Goal: Task Accomplishment & Management: Manage account settings

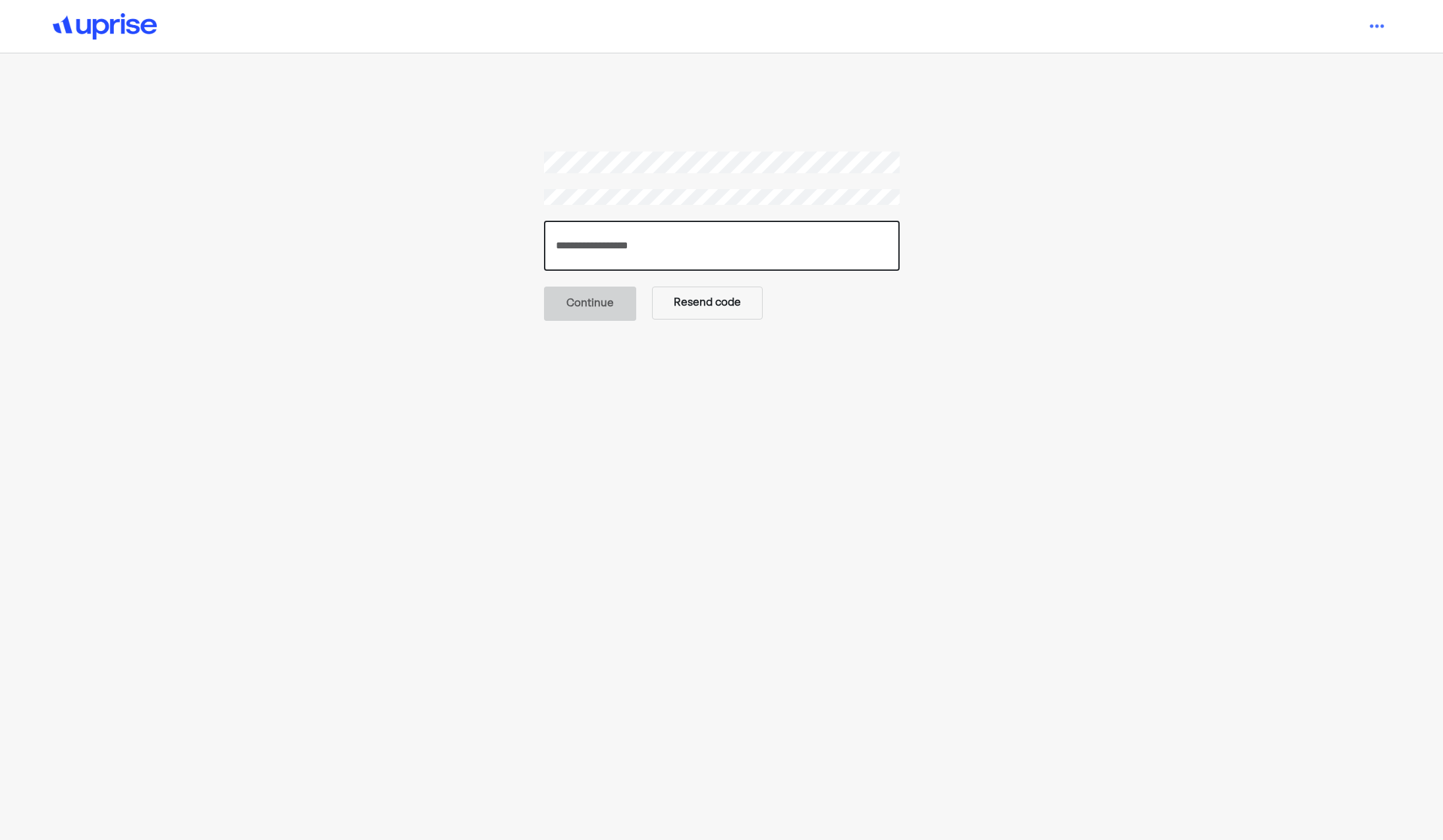
click at [641, 248] on input "number" at bounding box center [722, 245] width 356 height 50
click at [699, 241] on input "number" at bounding box center [722, 245] width 356 height 50
paste input "******"
type input "******"
click at [605, 382] on main "****** Continue Resend code" at bounding box center [722, 527] width 1010 height 751
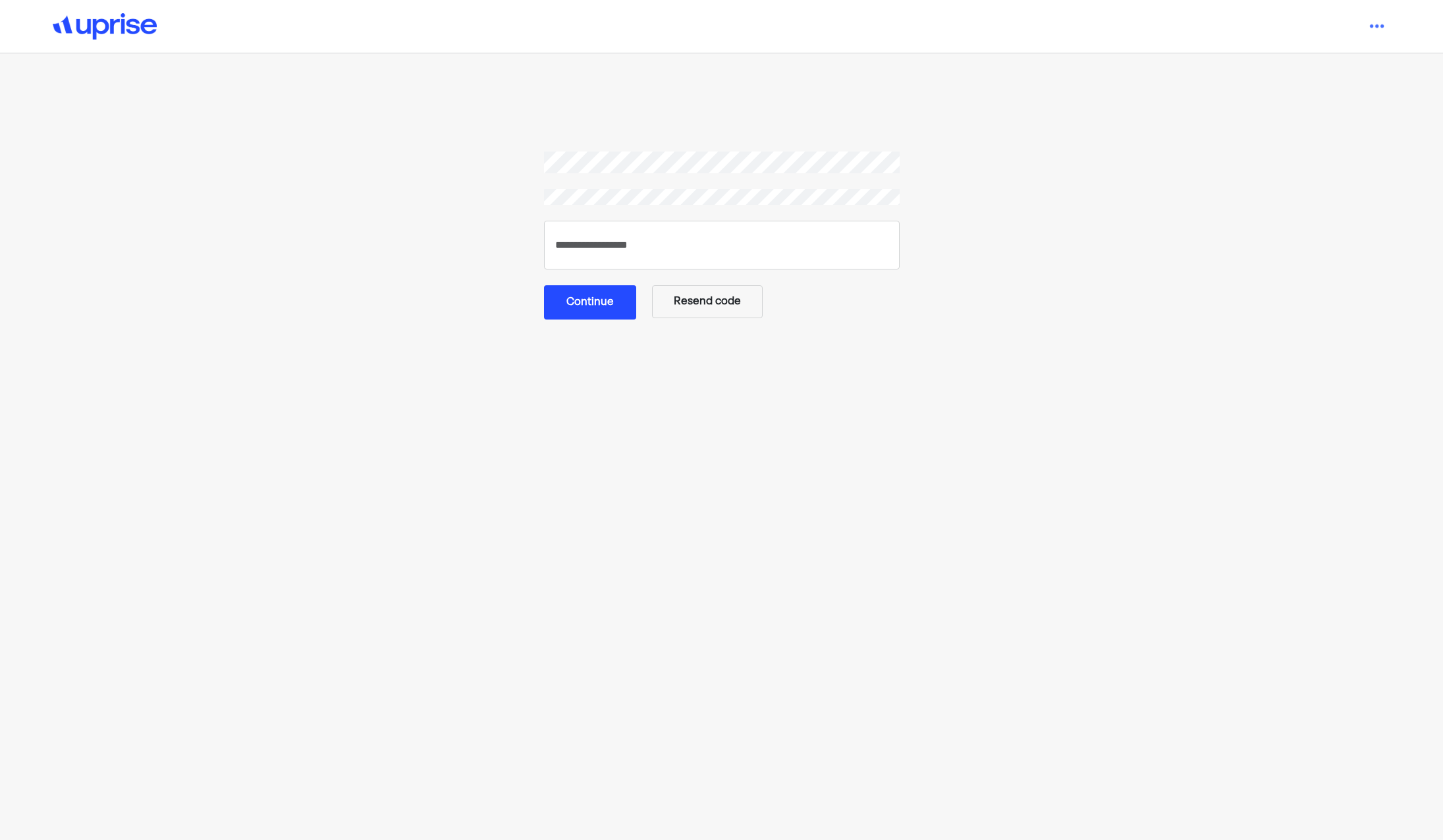
click at [600, 295] on button "Continue" at bounding box center [590, 302] width 92 height 34
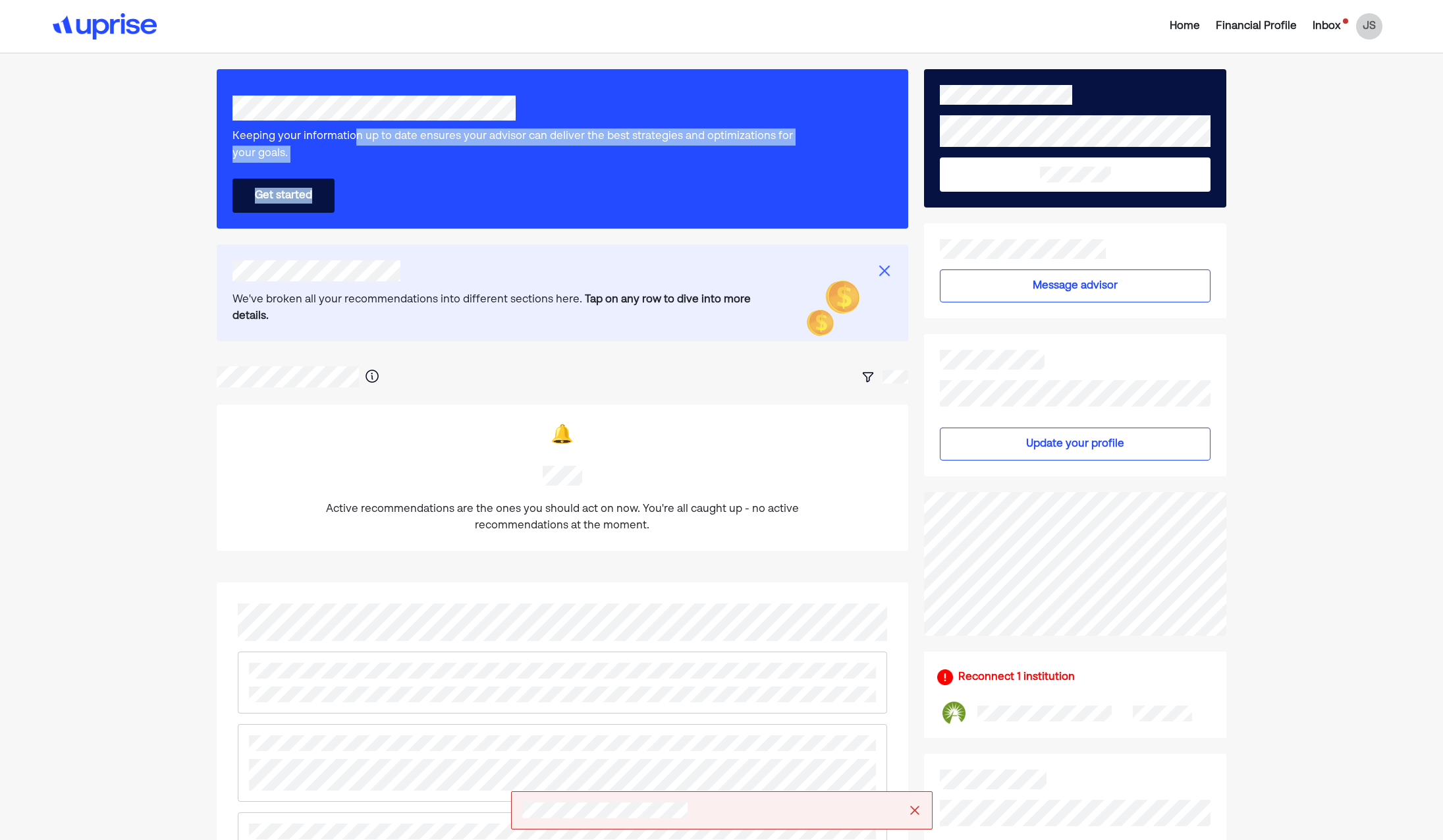
drag, startPoint x: 352, startPoint y: 141, endPoint x: 413, endPoint y: 254, distance: 128.4
click at [413, 254] on div "Keeping your information up to date ensures your advisor can deliver the best s…" at bounding box center [562, 602] width 692 height 1066
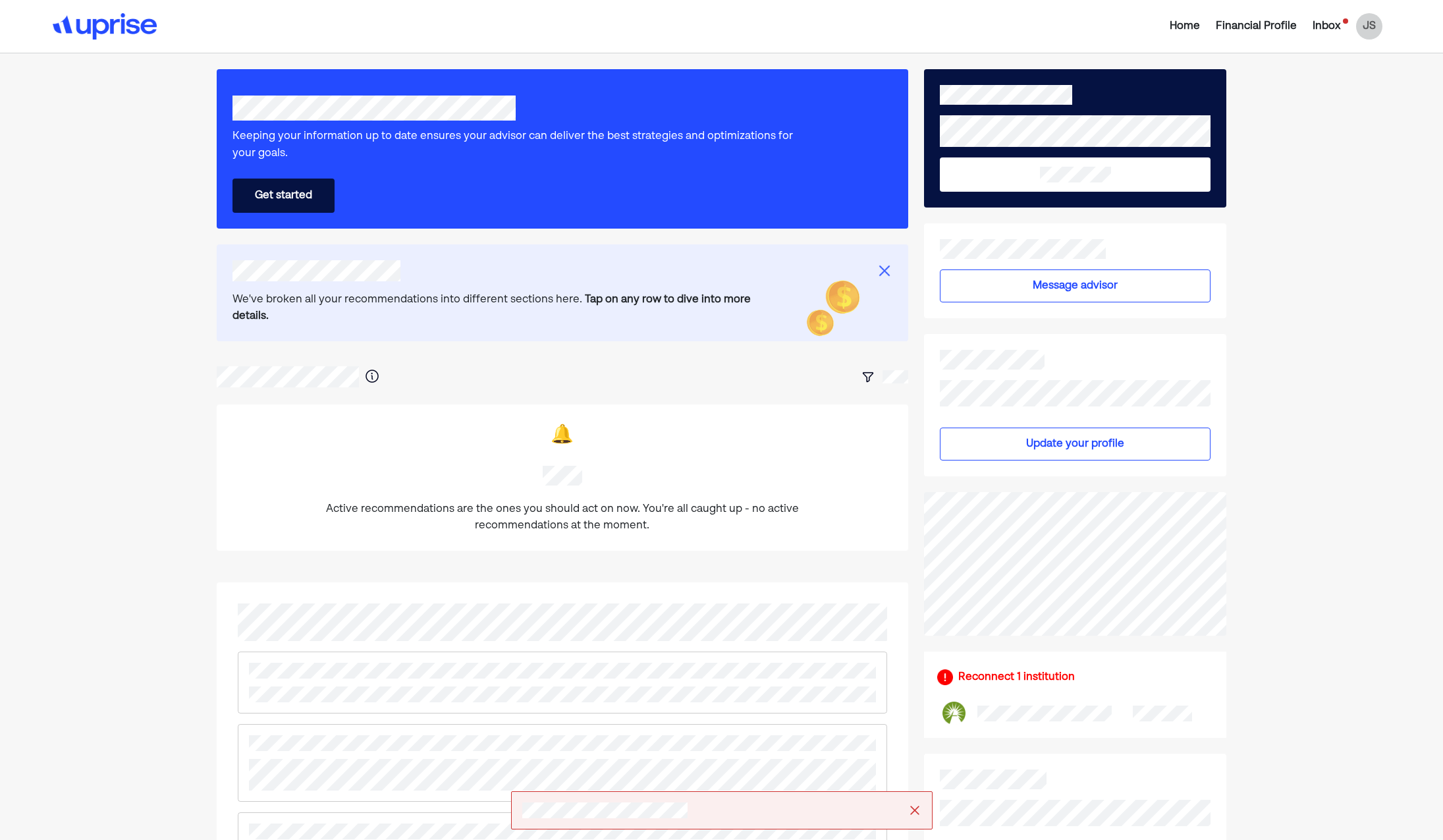
click at [416, 306] on div "We've broken all your recommendations into different sections here. Tap on any …" at bounding box center [497, 308] width 528 height 33
click at [1326, 26] on div "Inbox" at bounding box center [1327, 26] width 28 height 15
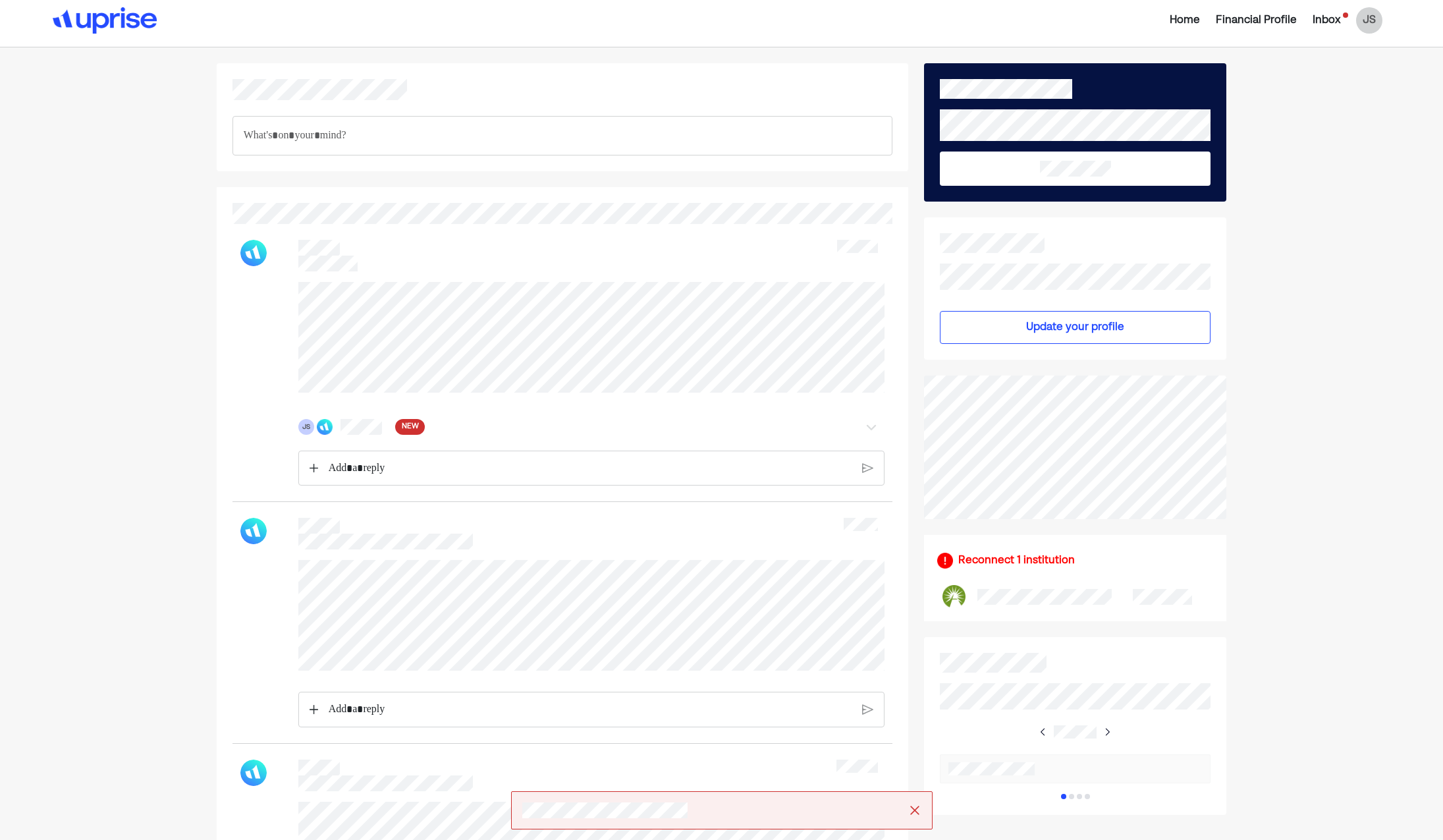
scroll to position [5, 0]
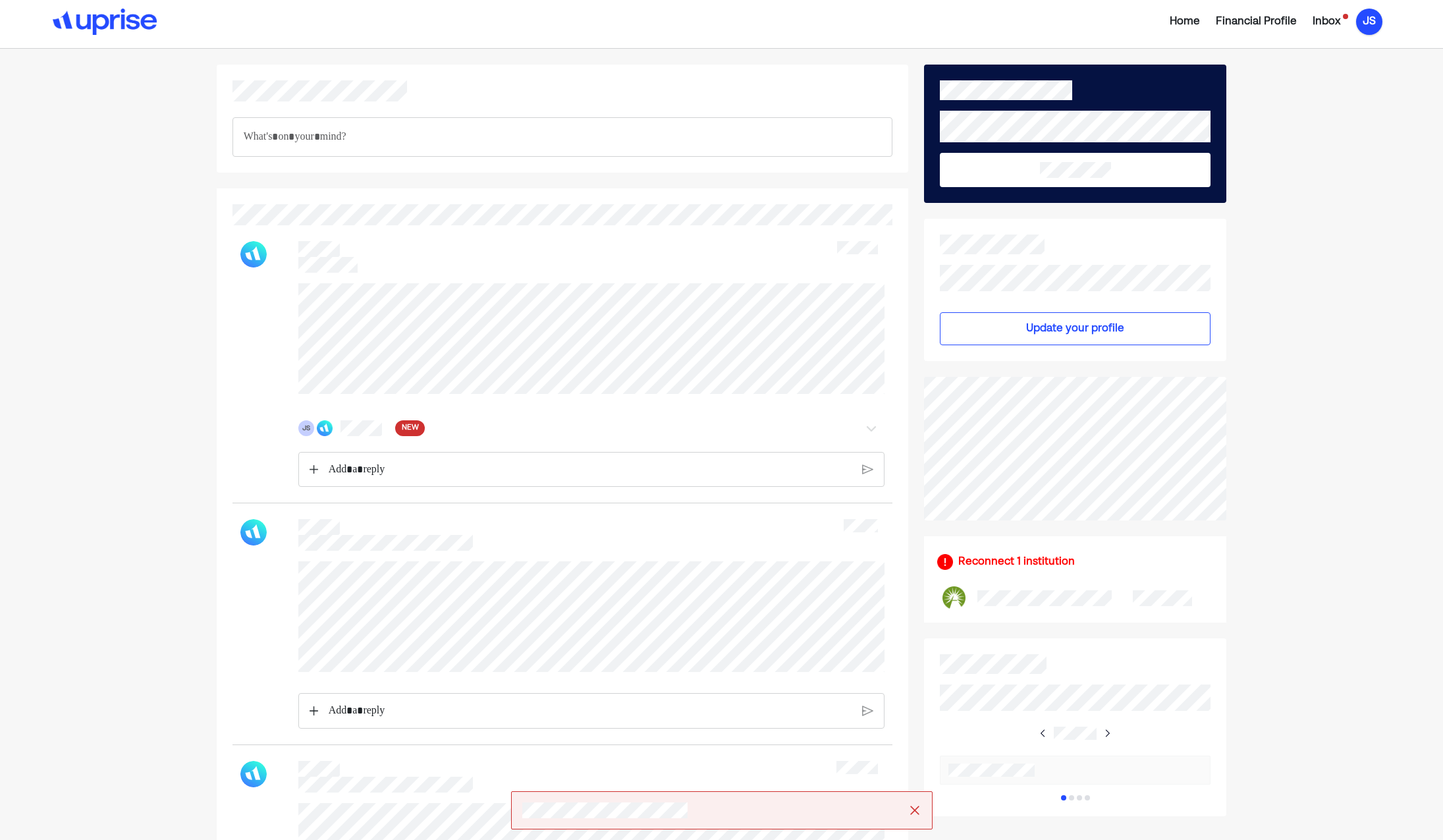
click at [1366, 19] on div "JS" at bounding box center [1369, 22] width 26 height 26
click at [1367, 76] on div "Settings" at bounding box center [1360, 77] width 42 height 15
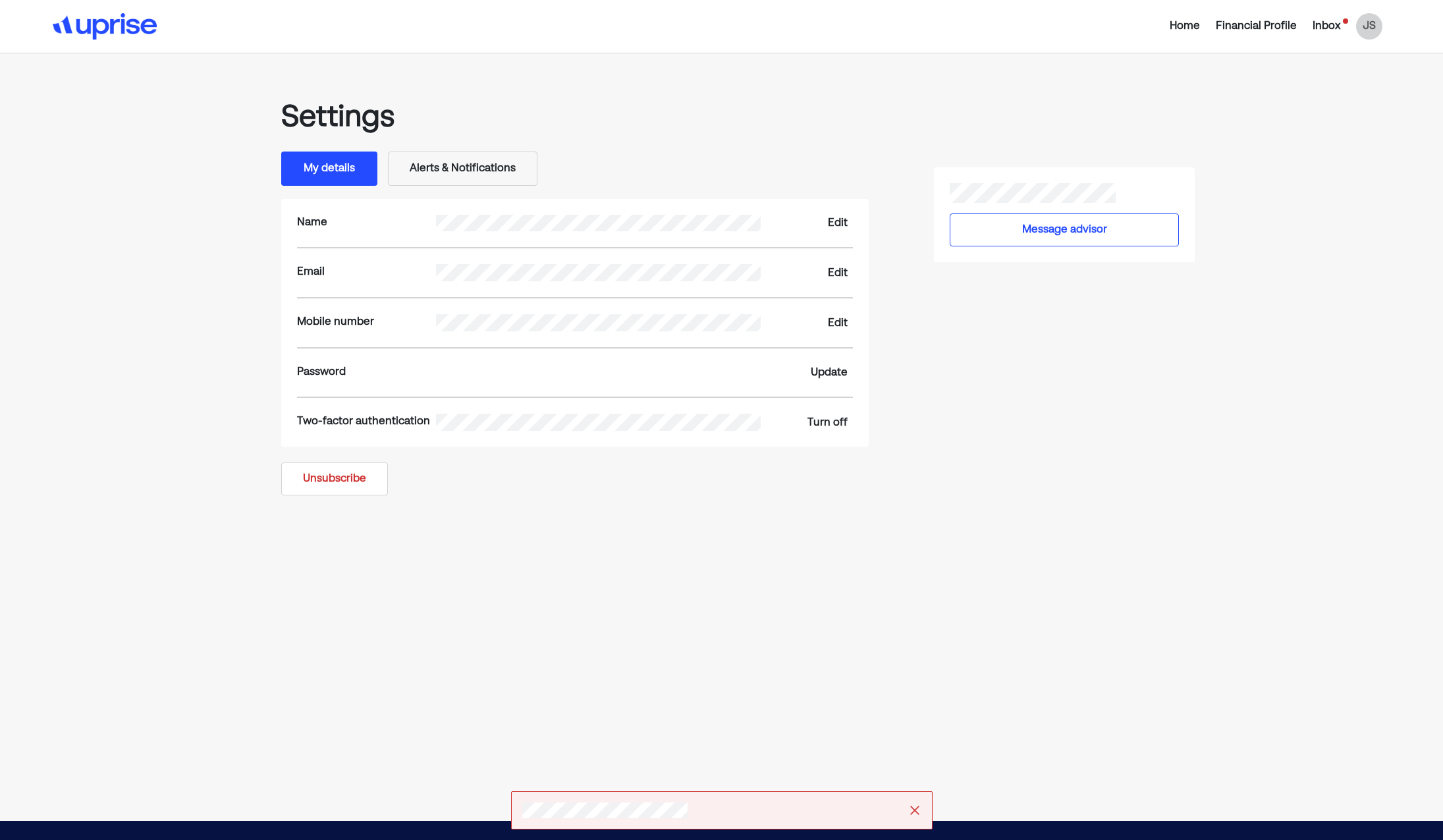
click at [1328, 25] on div "Inbox" at bounding box center [1327, 26] width 28 height 15
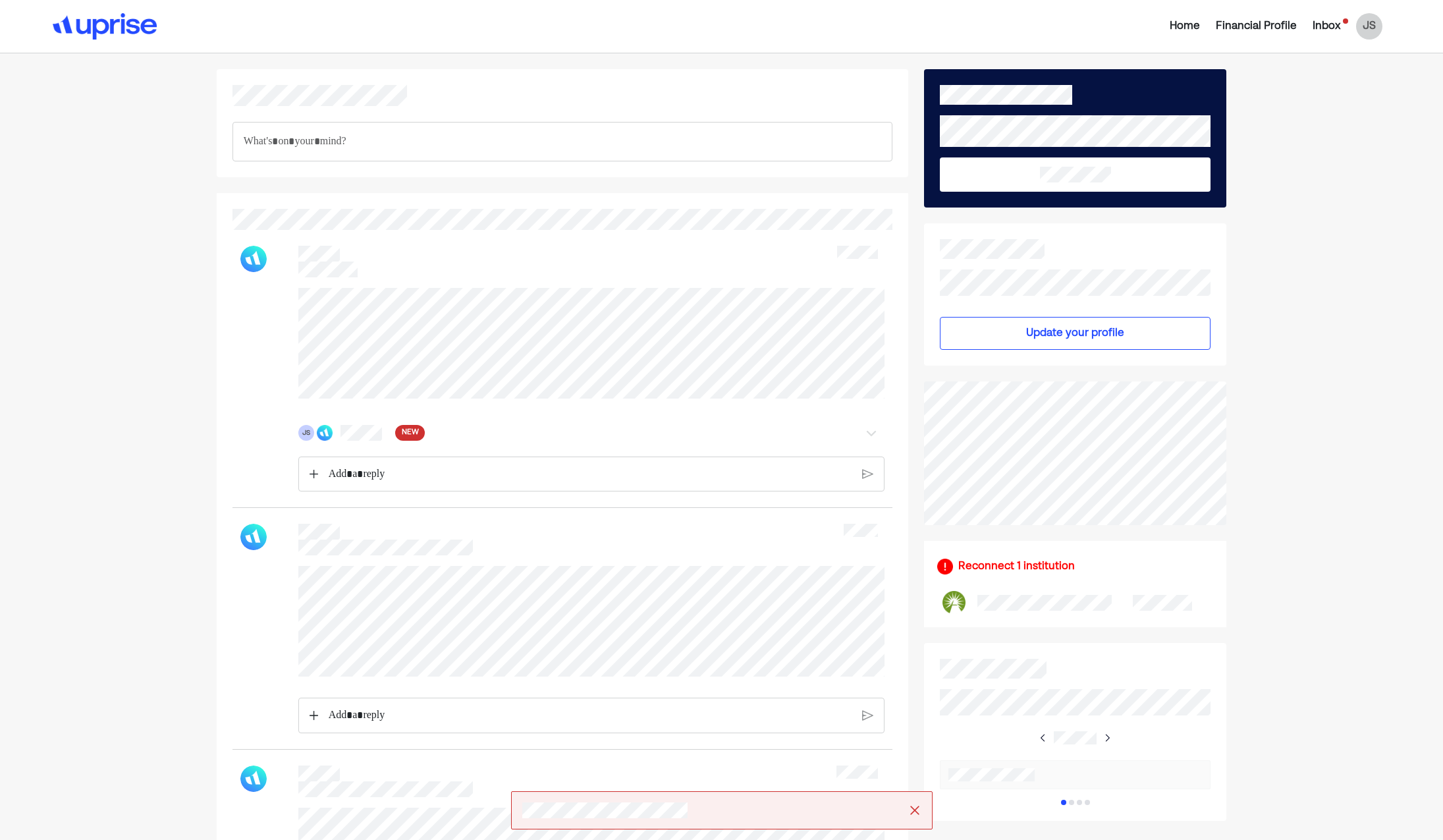
click at [913, 809] on img at bounding box center [915, 810] width 13 height 13
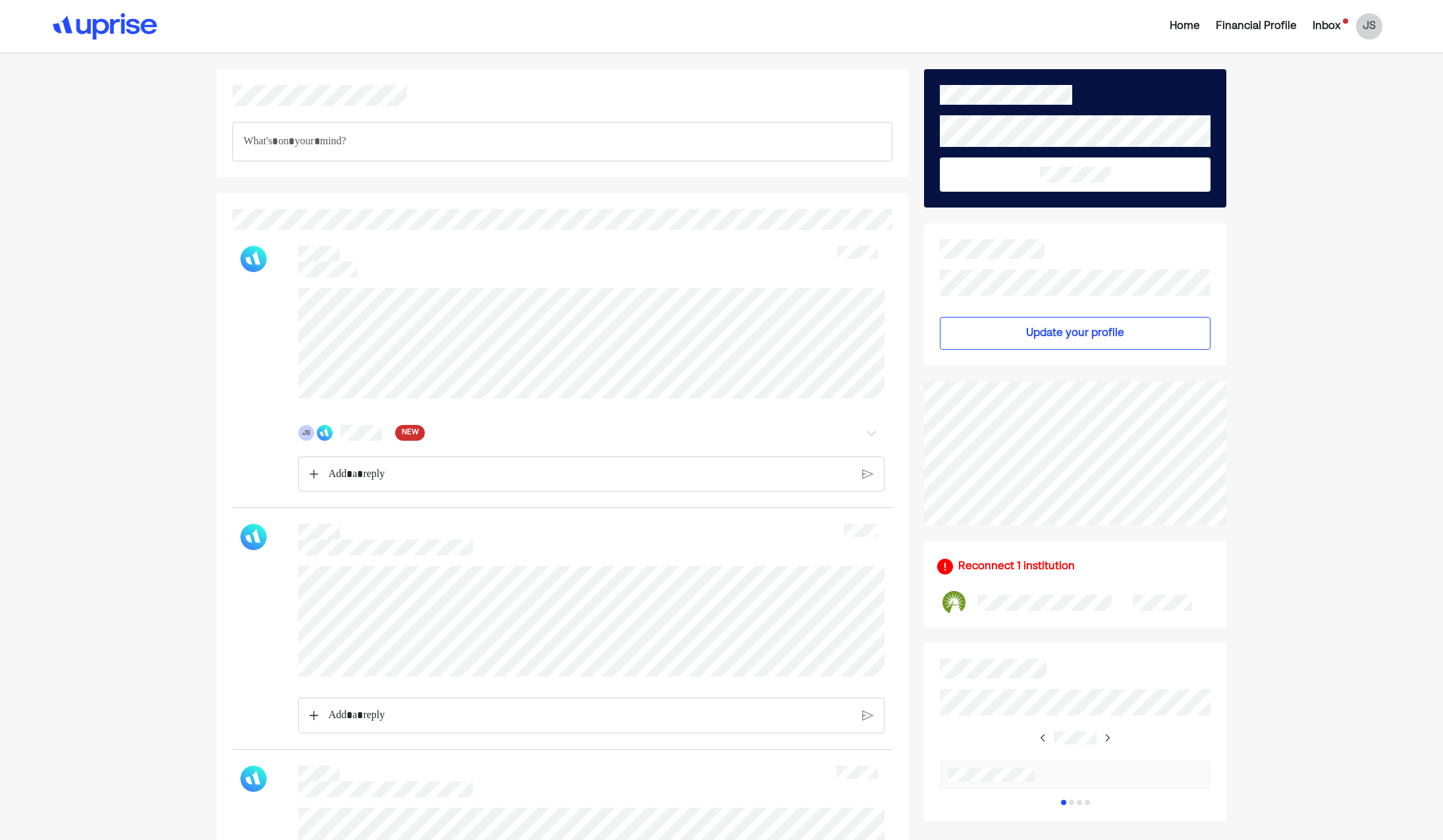
click at [1190, 29] on div "Home" at bounding box center [1185, 26] width 30 height 15
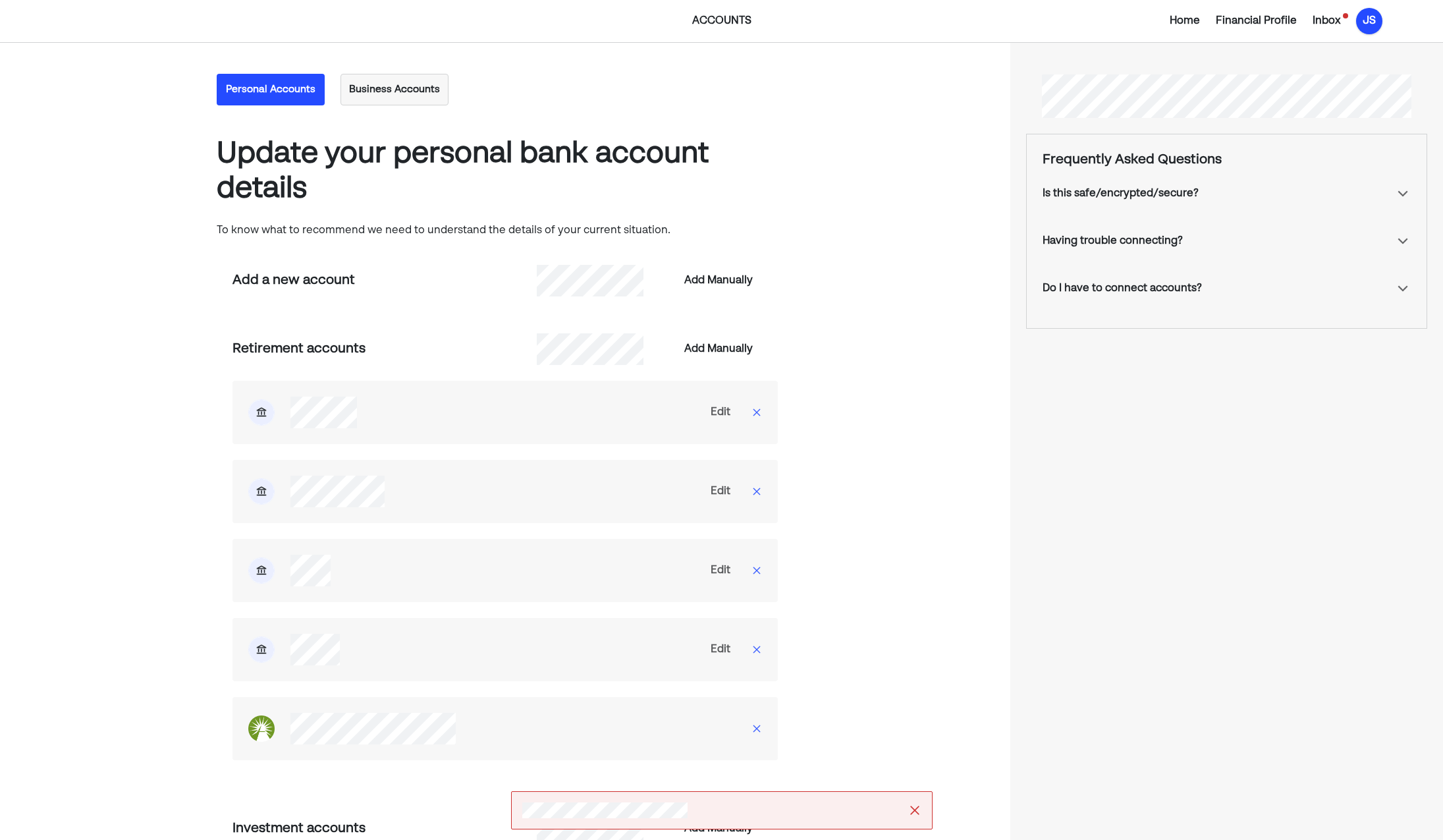
click at [1363, 17] on div "JS" at bounding box center [1369, 21] width 26 height 26
click at [1354, 50] on div "Upgrade" at bounding box center [1361, 57] width 43 height 15
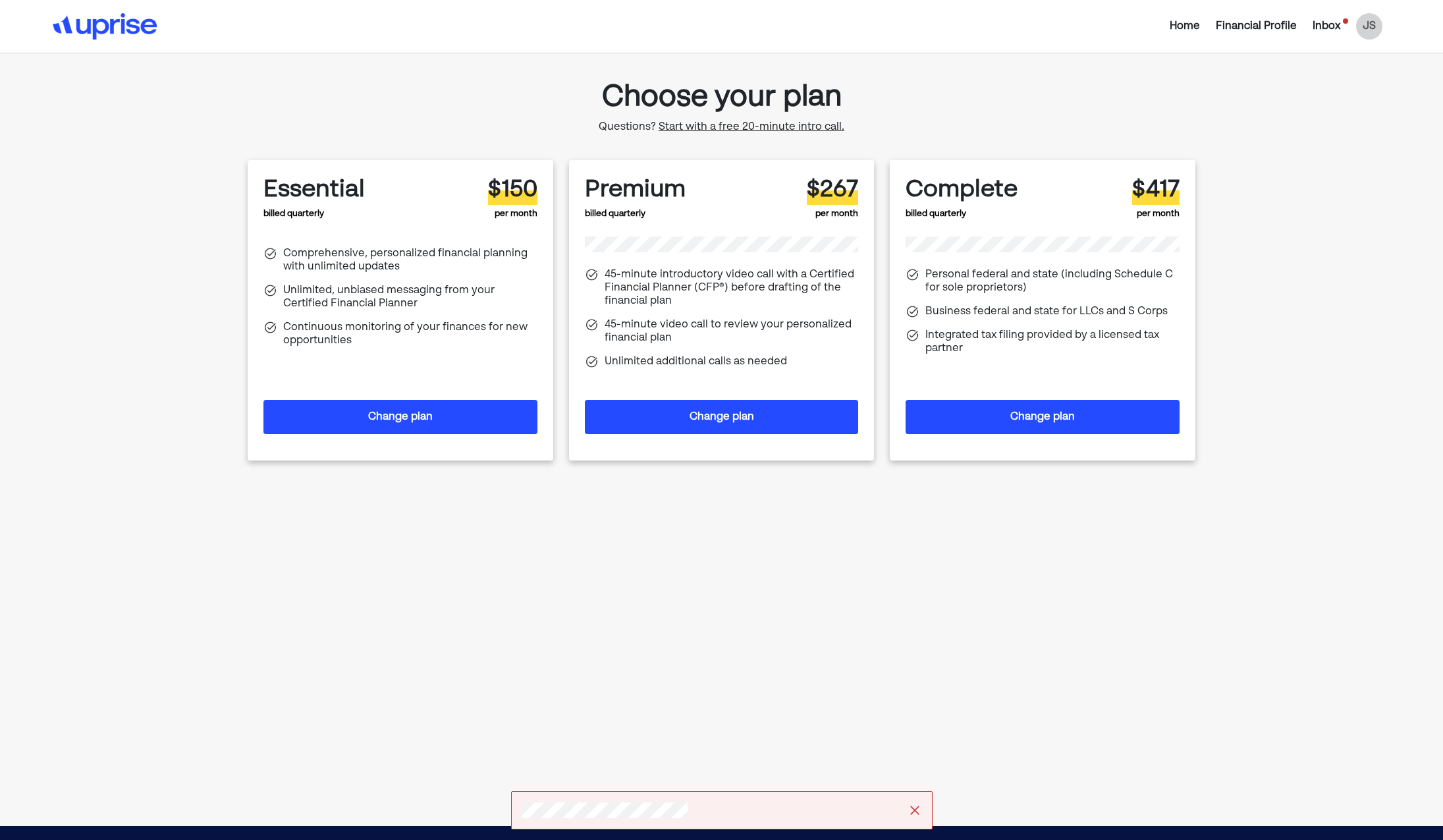
click at [1329, 115] on div "Home Financial Profile Inbox JS Choose your plan Questions? Start with a free 2…" at bounding box center [721, 413] width 1443 height 826
click at [1371, 29] on div "JS" at bounding box center [1369, 26] width 26 height 26
click at [1344, 30] on div "Inbox" at bounding box center [1327, 26] width 43 height 15
click at [1331, 26] on div "Inbox" at bounding box center [1327, 26] width 28 height 15
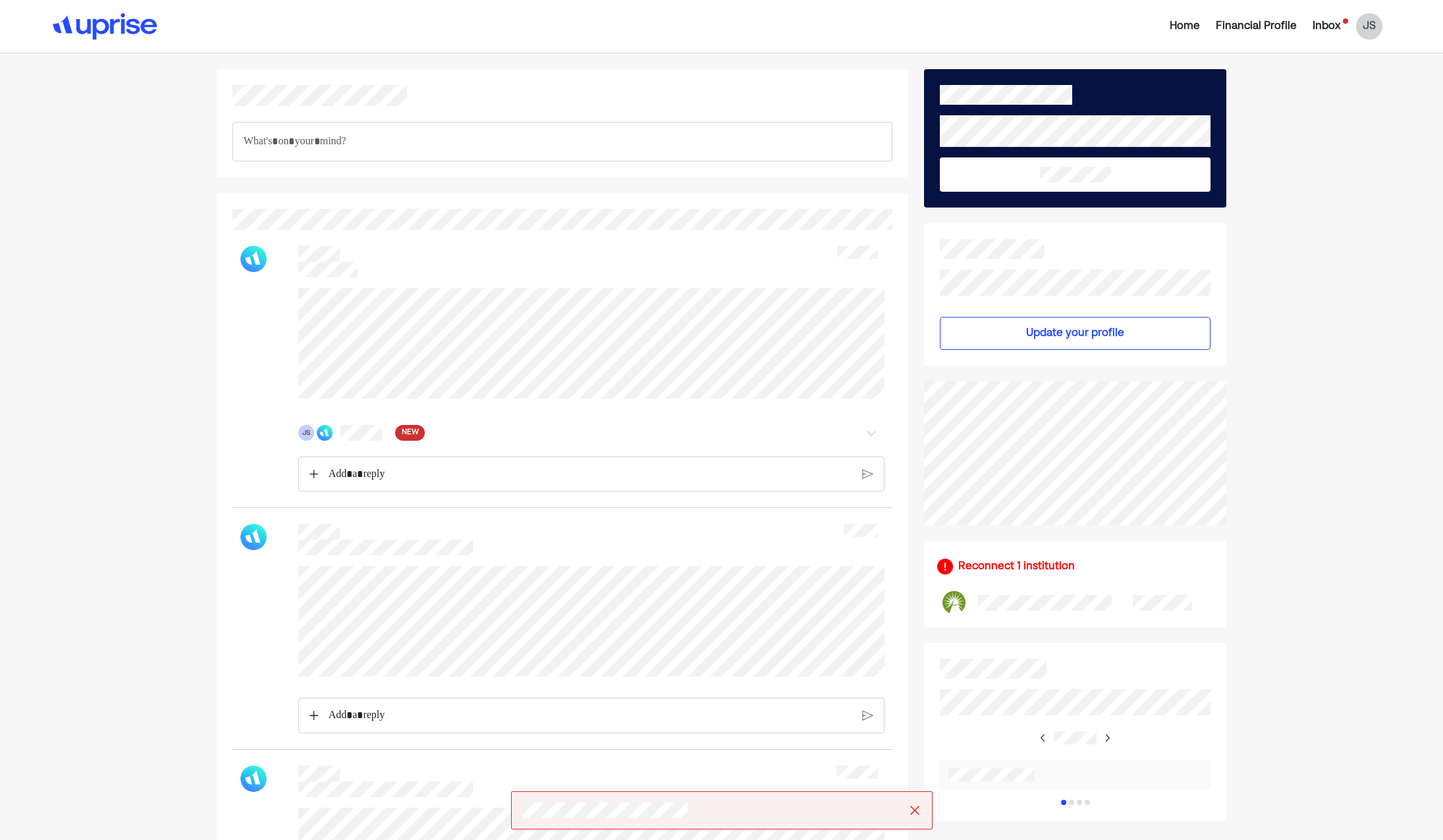
click at [922, 808] on div at bounding box center [722, 810] width 422 height 38
click at [921, 808] on div at bounding box center [722, 810] width 422 height 38
click at [915, 809] on img at bounding box center [915, 810] width 13 height 13
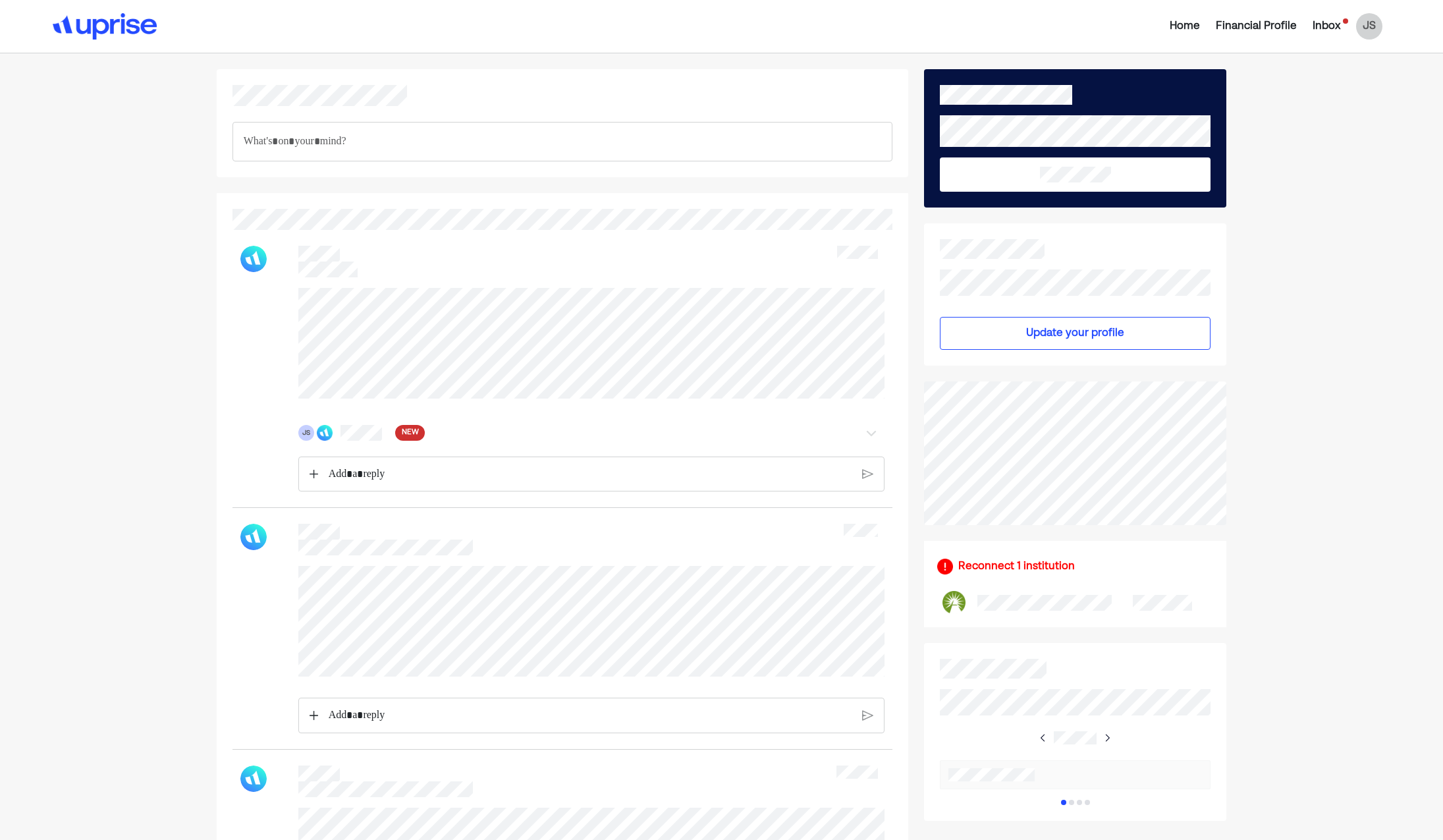
click at [1252, 24] on div "Financial Profile" at bounding box center [1257, 26] width 81 height 15
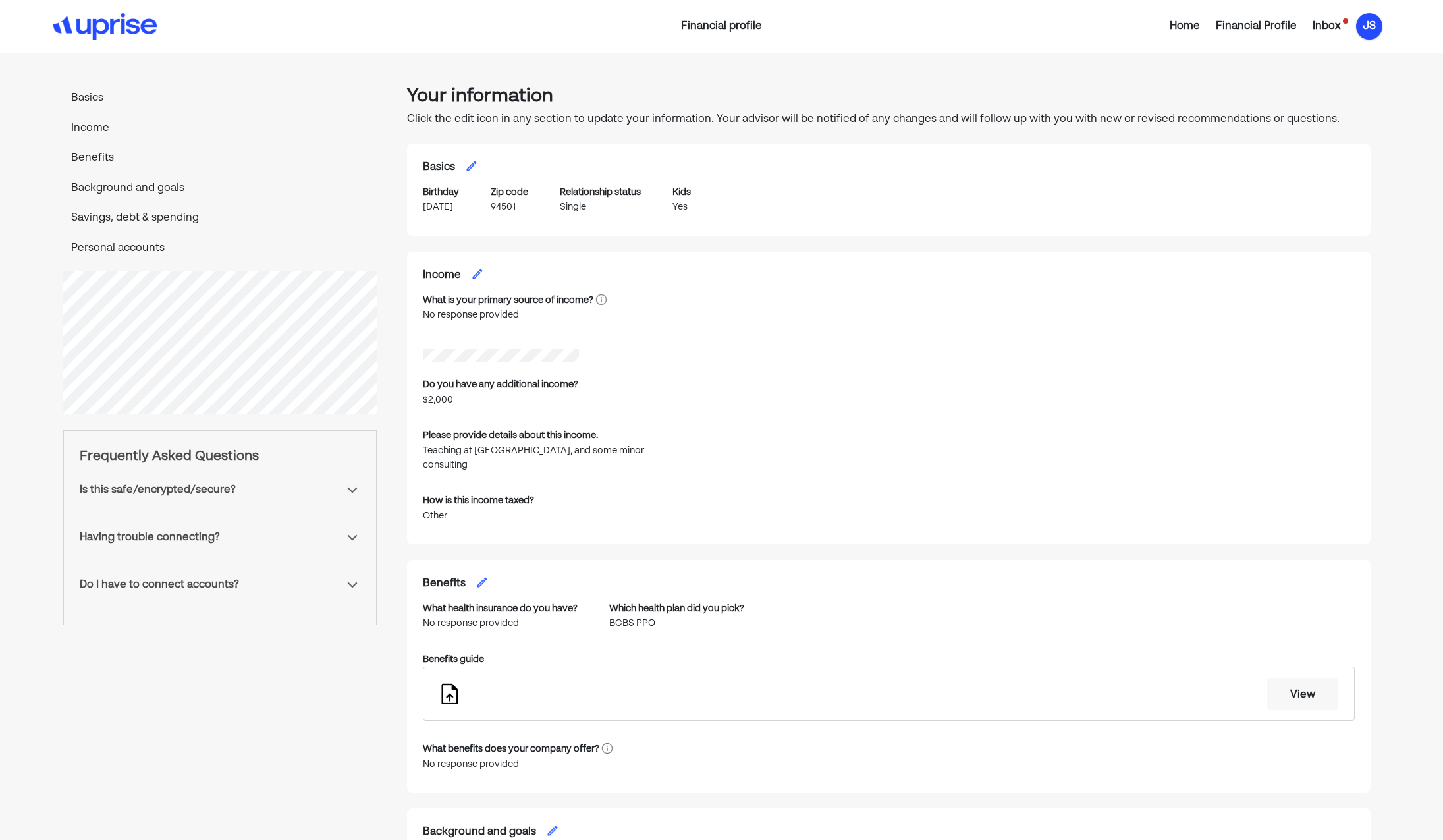
click at [1363, 30] on div "JS" at bounding box center [1369, 26] width 26 height 26
click at [1347, 81] on div "Settings" at bounding box center [1360, 81] width 42 height 15
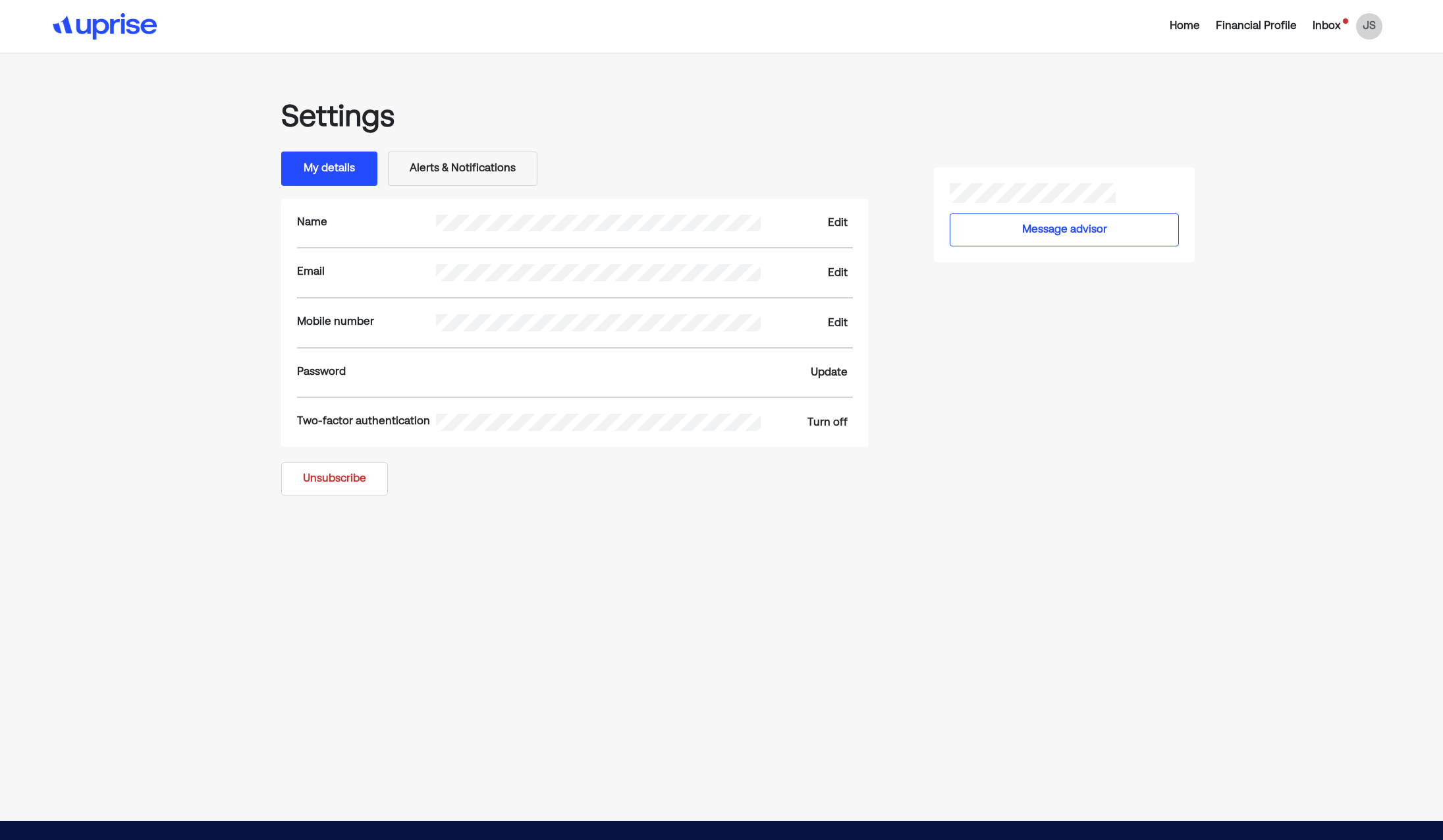
click at [366, 463] on button "Unsubscribe" at bounding box center [335, 479] width 107 height 33
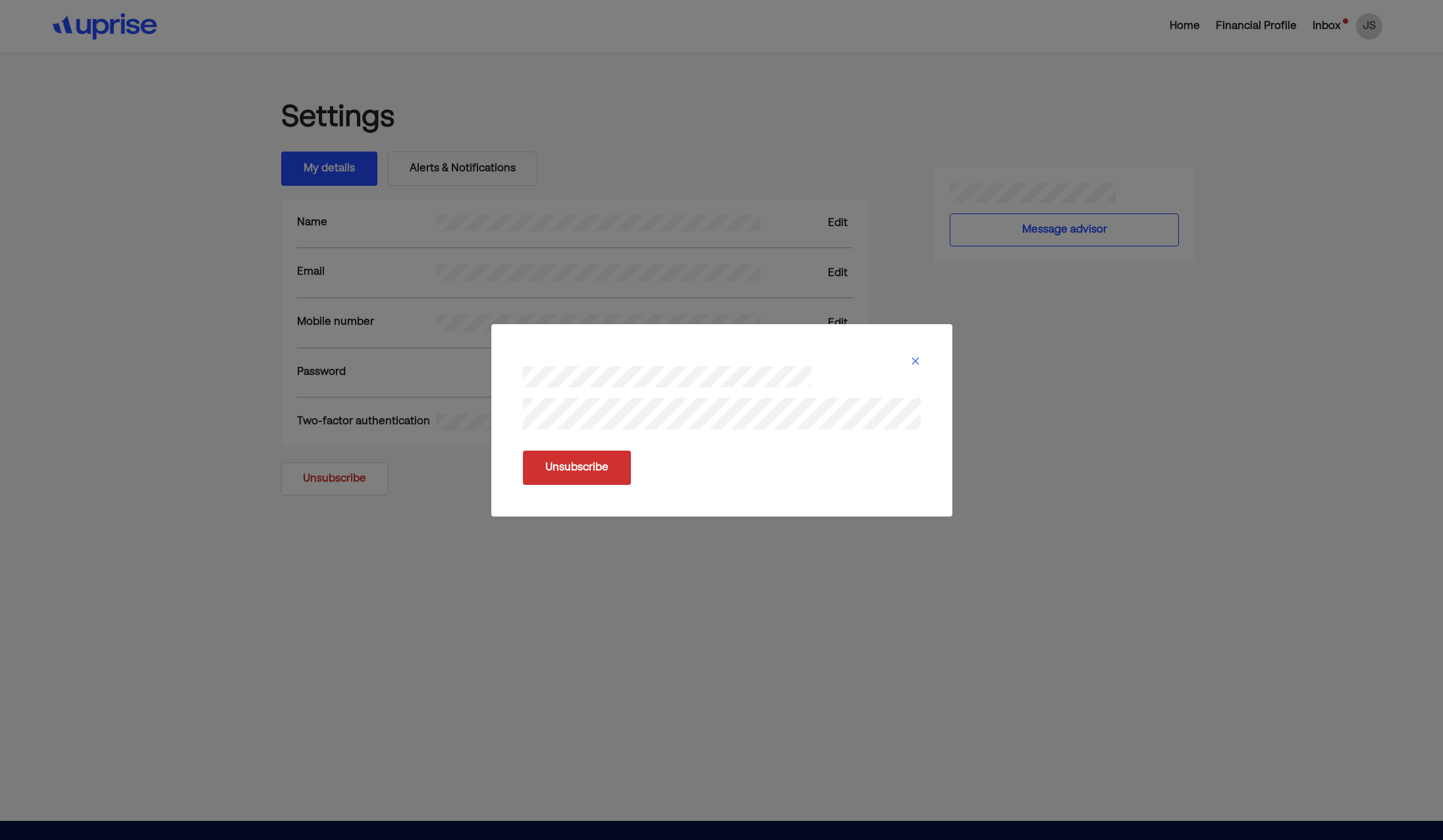
click at [921, 358] on div at bounding box center [722, 366] width 429 height 53
click at [914, 360] on img at bounding box center [916, 361] width 11 height 11
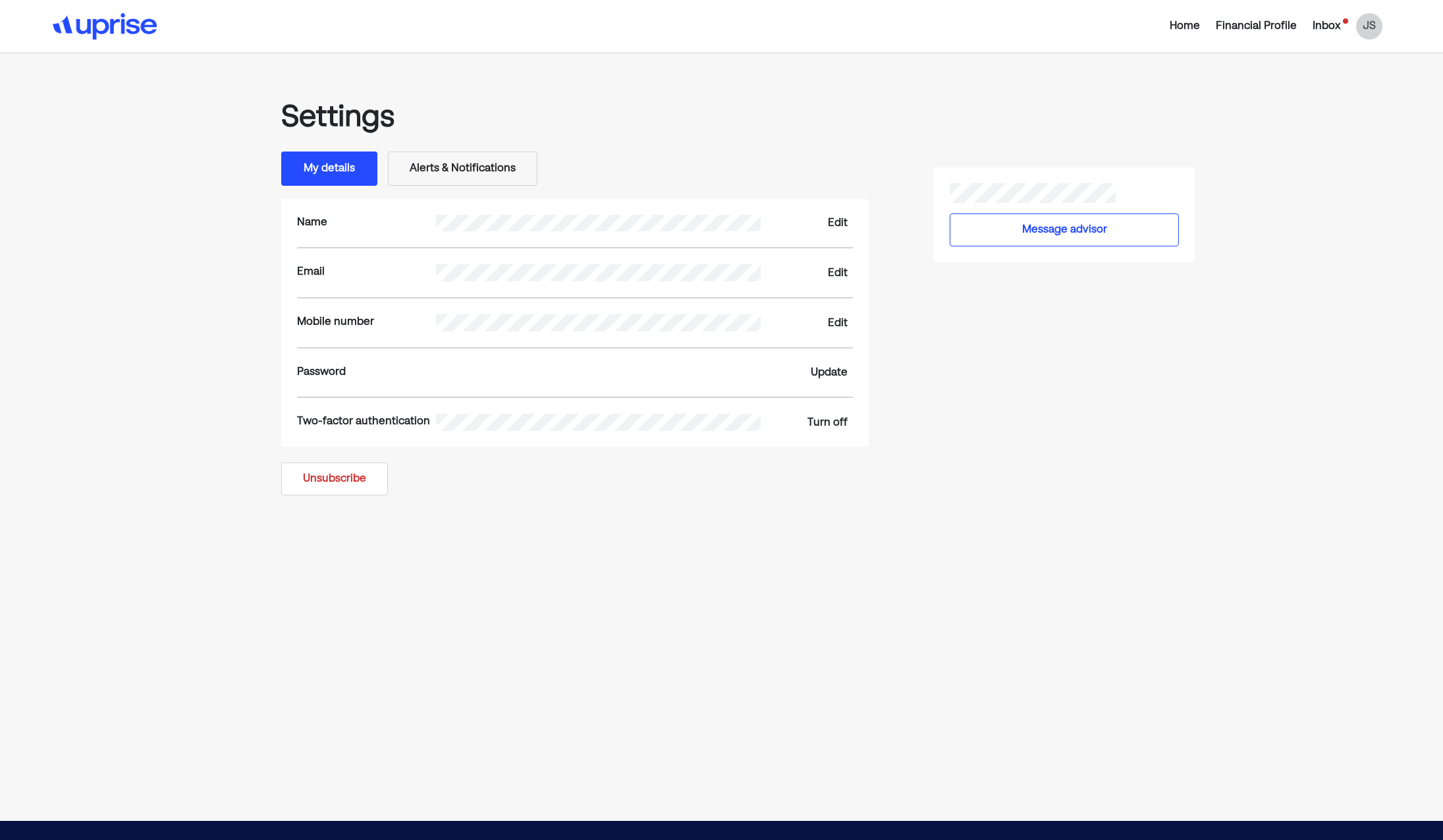
click at [1079, 326] on div "Settings My details Alerts & Notifications Name Edit Email Edit Mobile number E…" at bounding box center [722, 282] width 979 height 426
click at [1273, 23] on div "Financial Profile" at bounding box center [1257, 26] width 81 height 15
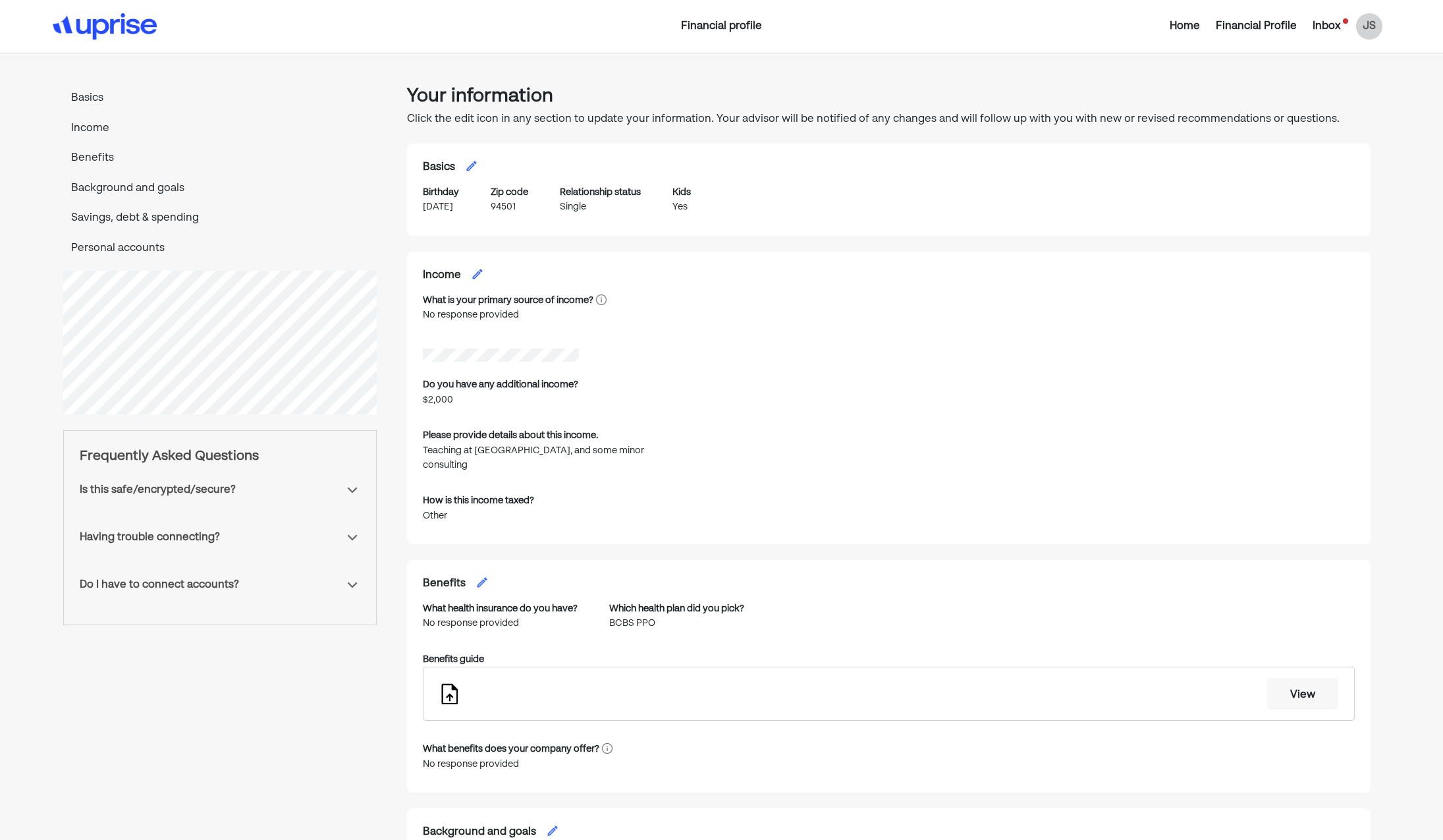
click at [111, 245] on p "Personal accounts" at bounding box center [220, 249] width 313 height 17
click at [78, 94] on p "Basics" at bounding box center [220, 99] width 313 height 17
click at [1331, 29] on div "Inbox" at bounding box center [1327, 26] width 28 height 15
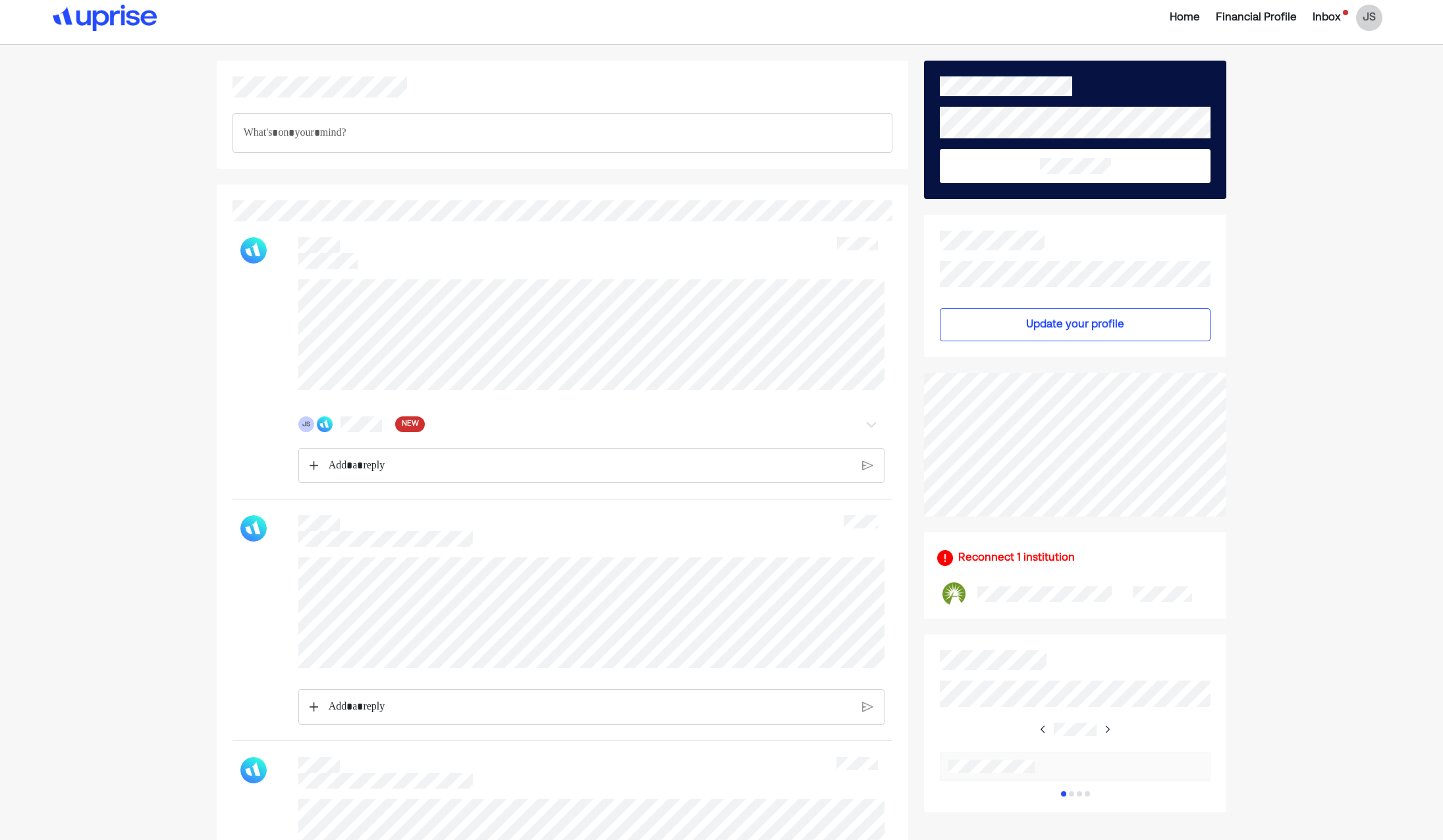
scroll to position [11, 0]
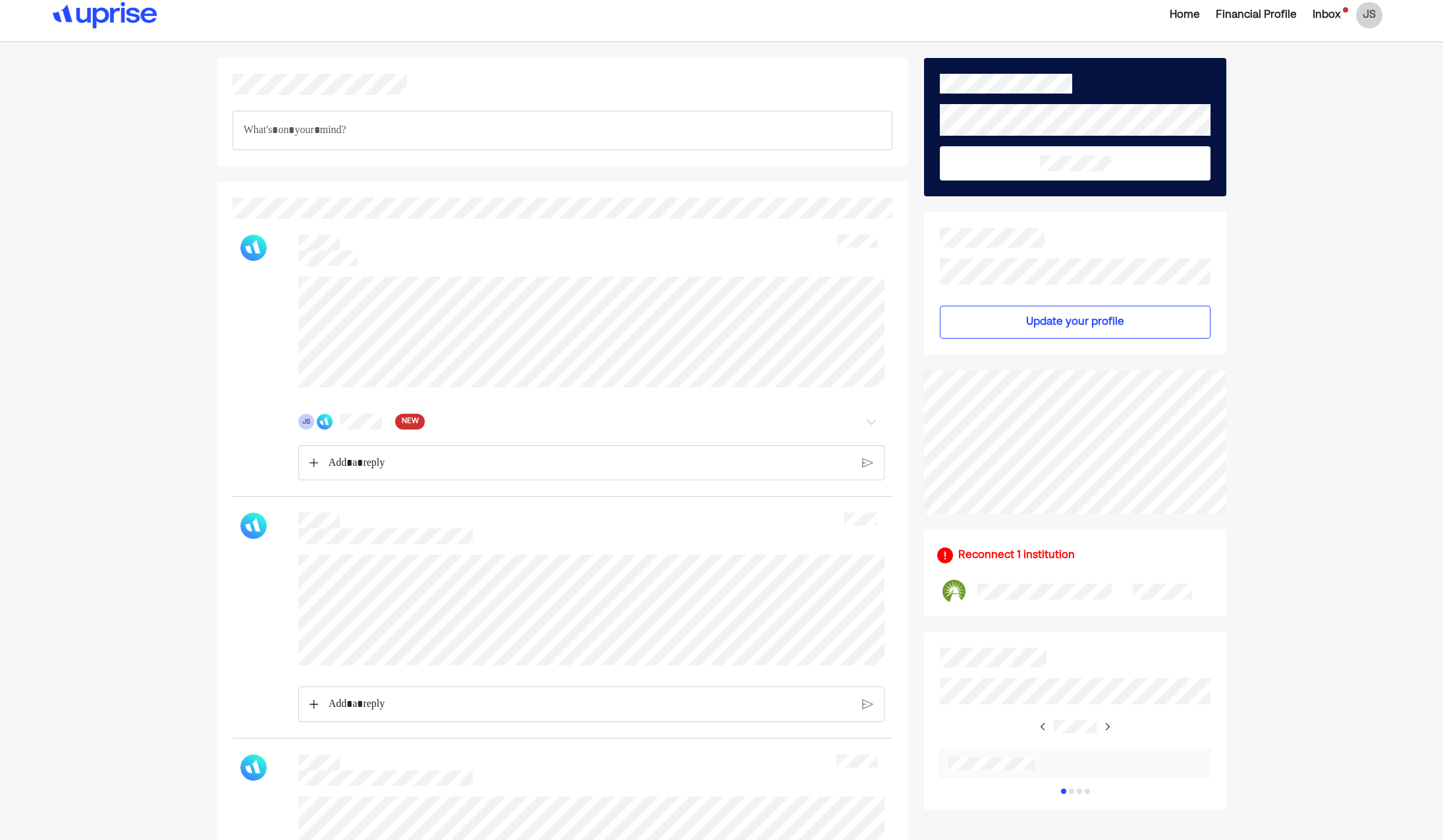
click at [628, 429] on div "JS NEW" at bounding box center [545, 422] width 494 height 15
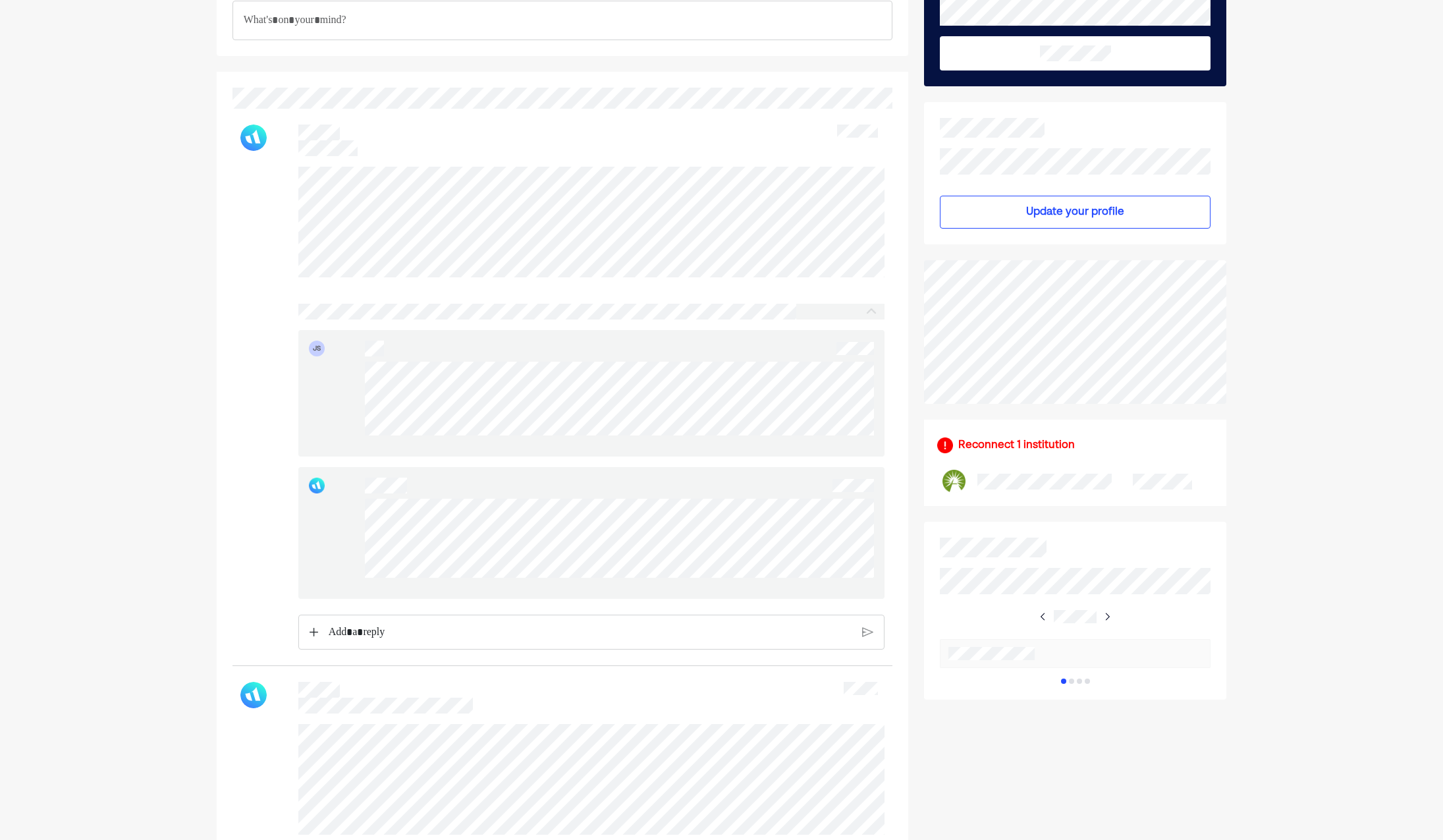
scroll to position [0, 0]
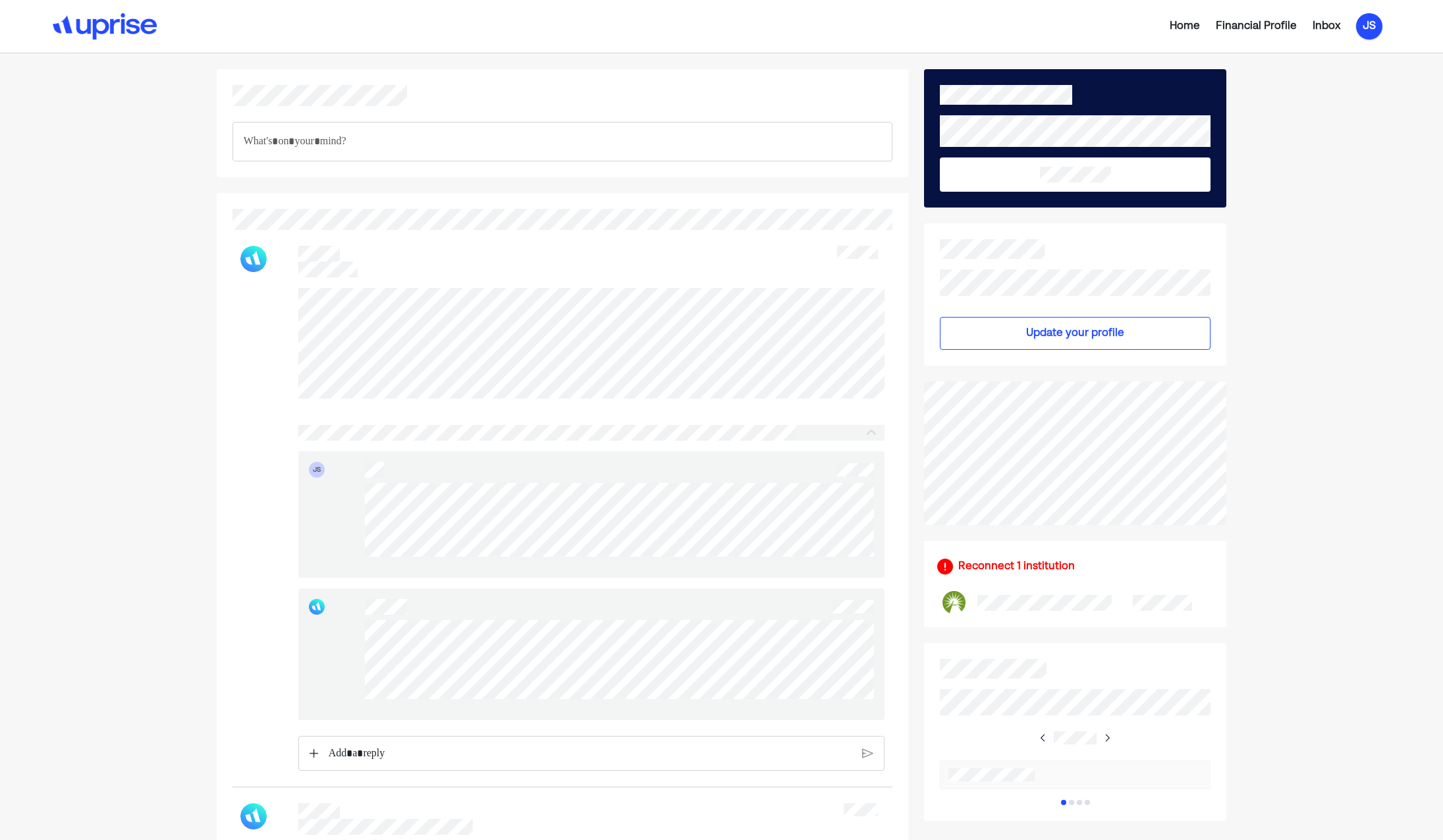
click at [1365, 19] on div "JS" at bounding box center [1369, 26] width 26 height 26
click at [1342, 77] on div "Settings" at bounding box center [1360, 81] width 42 height 15
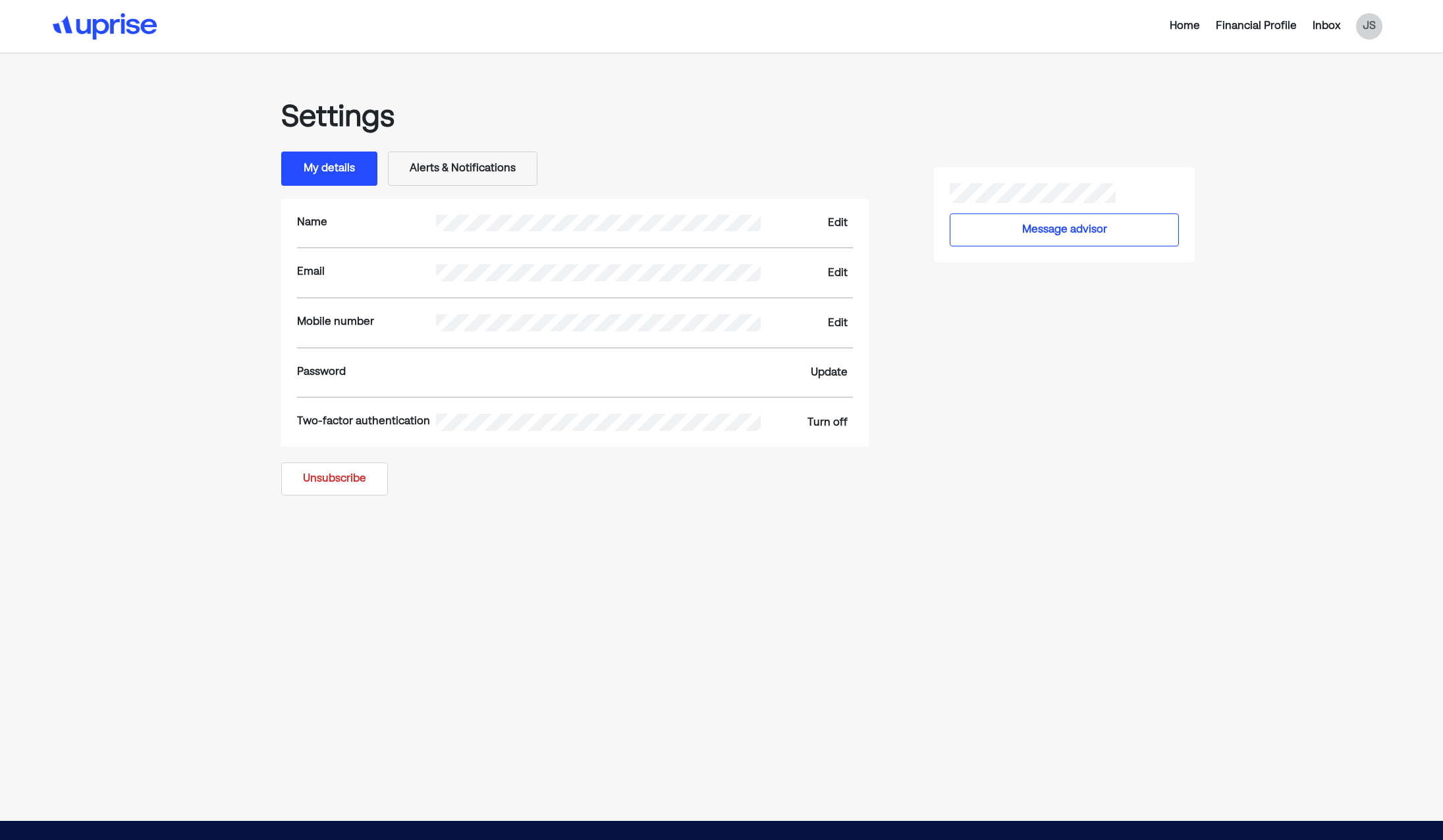
click at [355, 482] on button "Unsubscribe" at bounding box center [335, 479] width 107 height 33
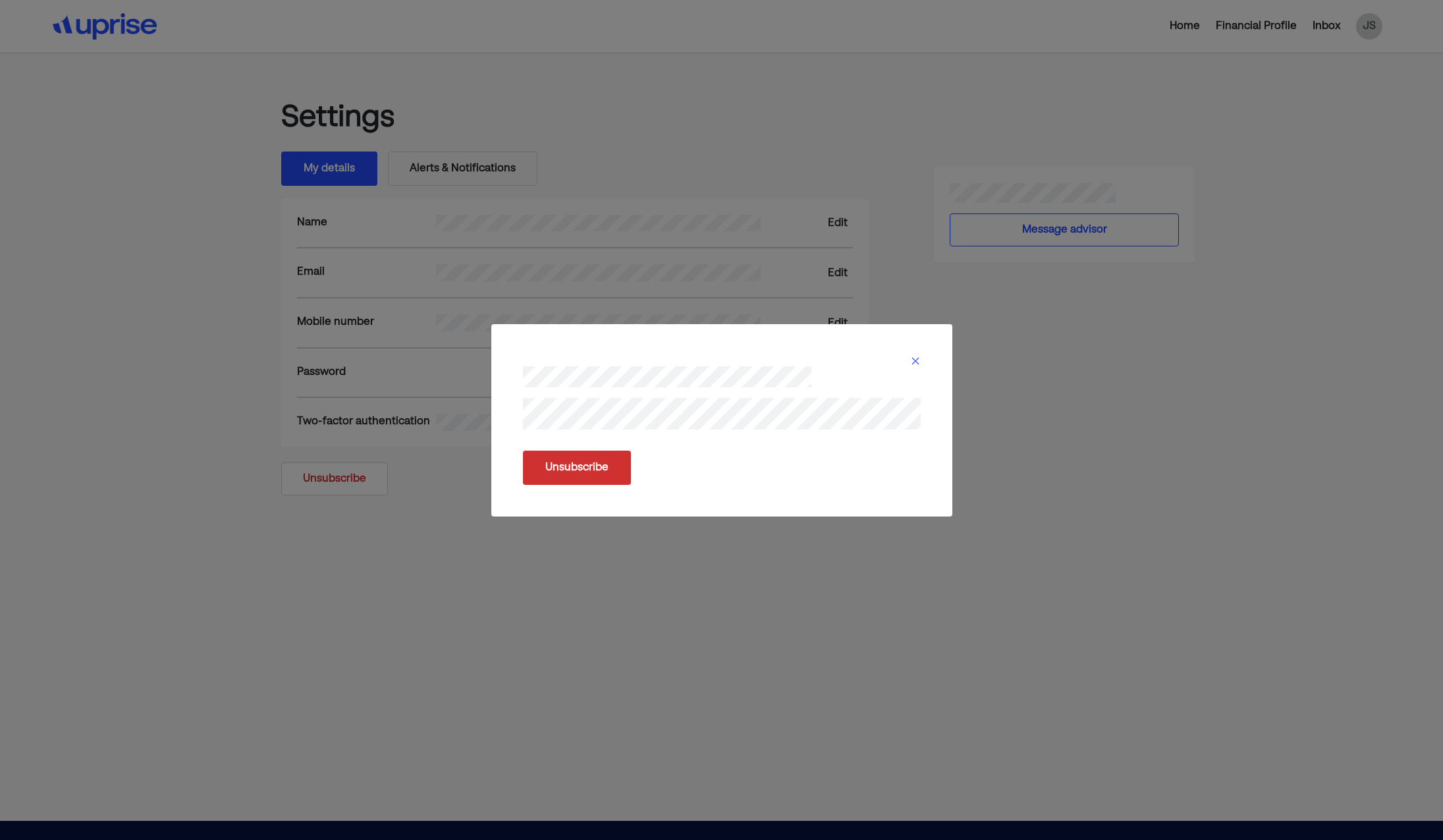
click at [561, 469] on button "Unsubscribe" at bounding box center [577, 467] width 108 height 34
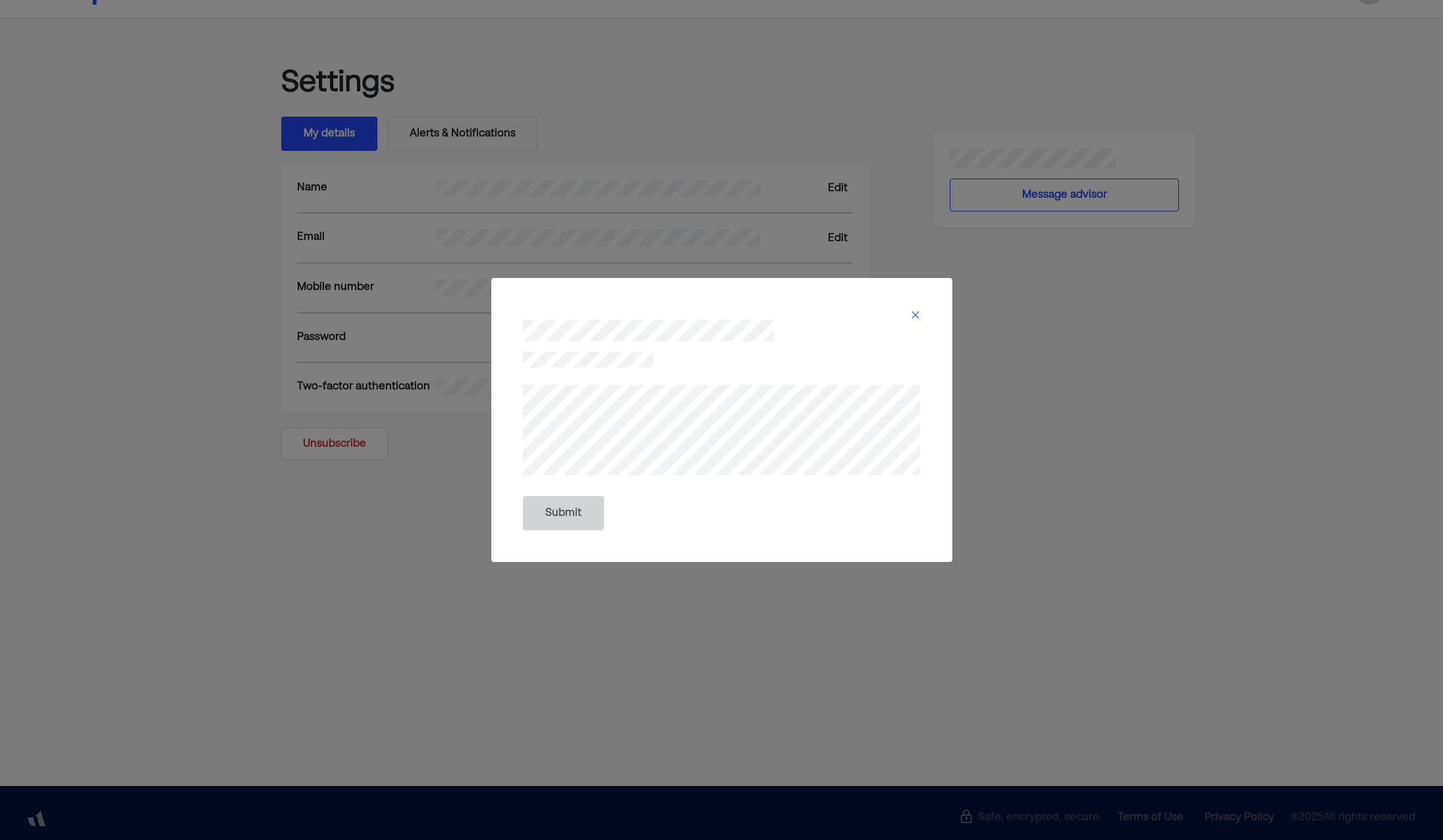
scroll to position [45, 0]
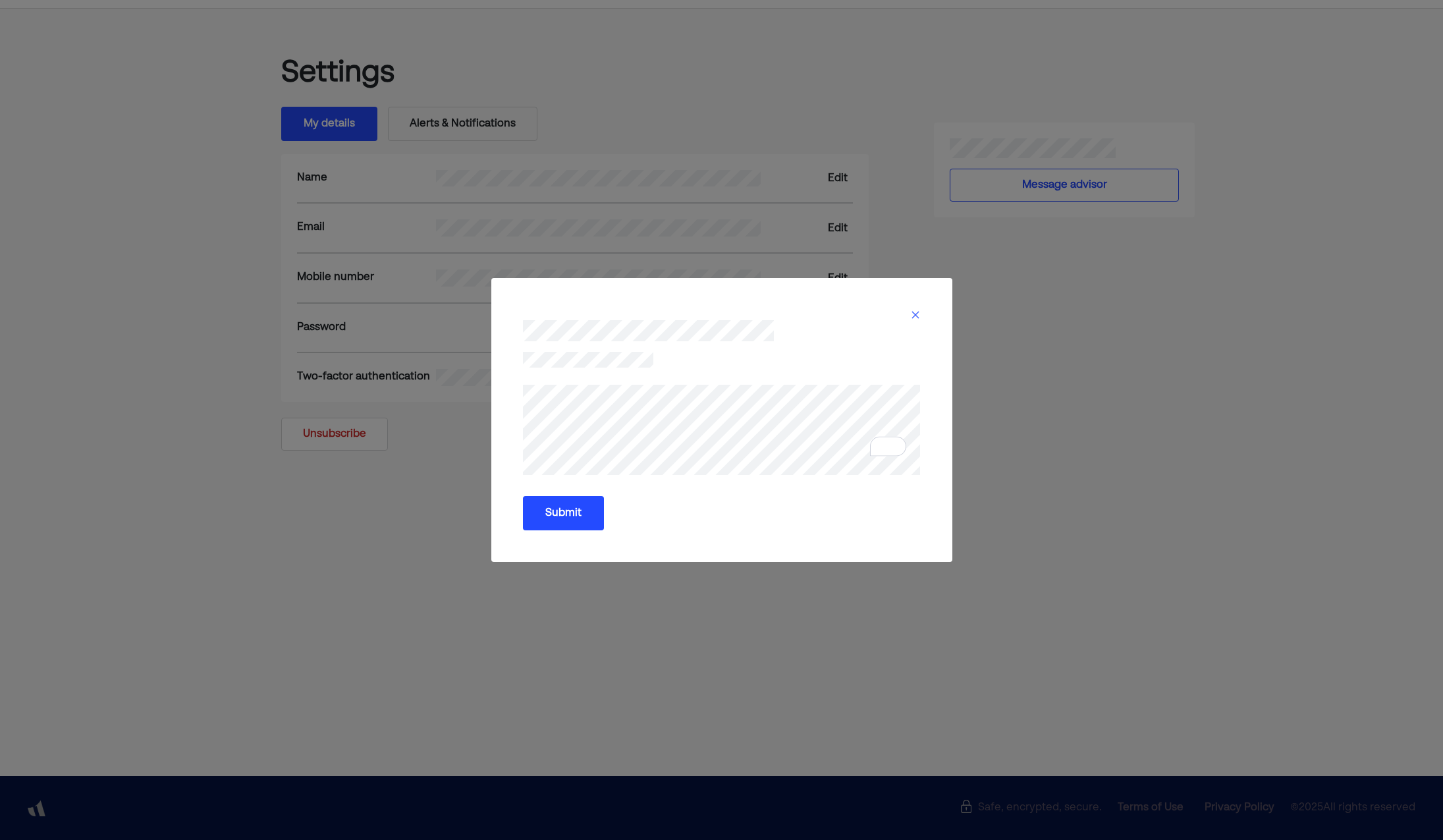
click at [569, 522] on button "Submit" at bounding box center [563, 513] width 81 height 34
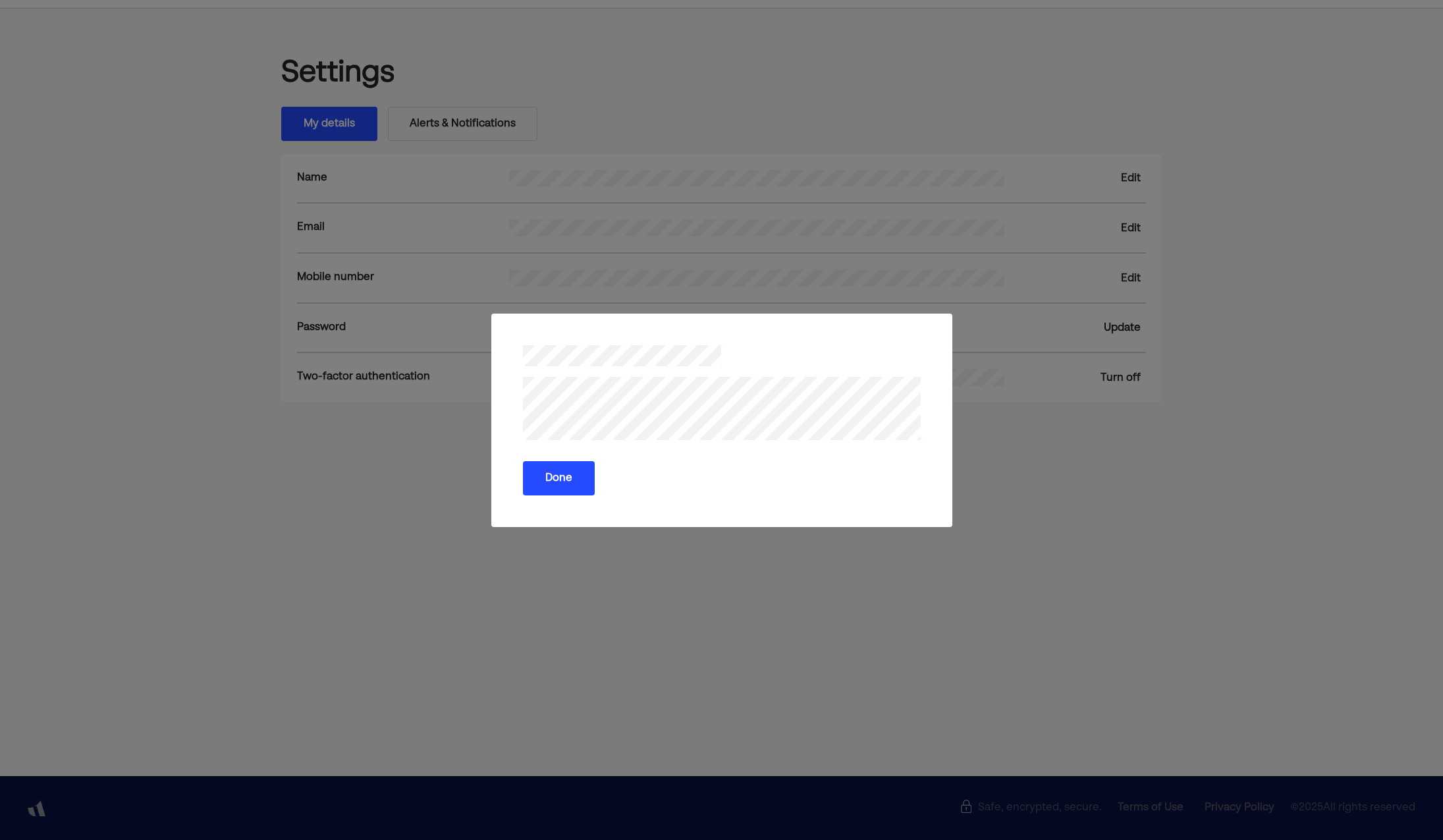
click at [576, 480] on button "Done" at bounding box center [559, 478] width 72 height 34
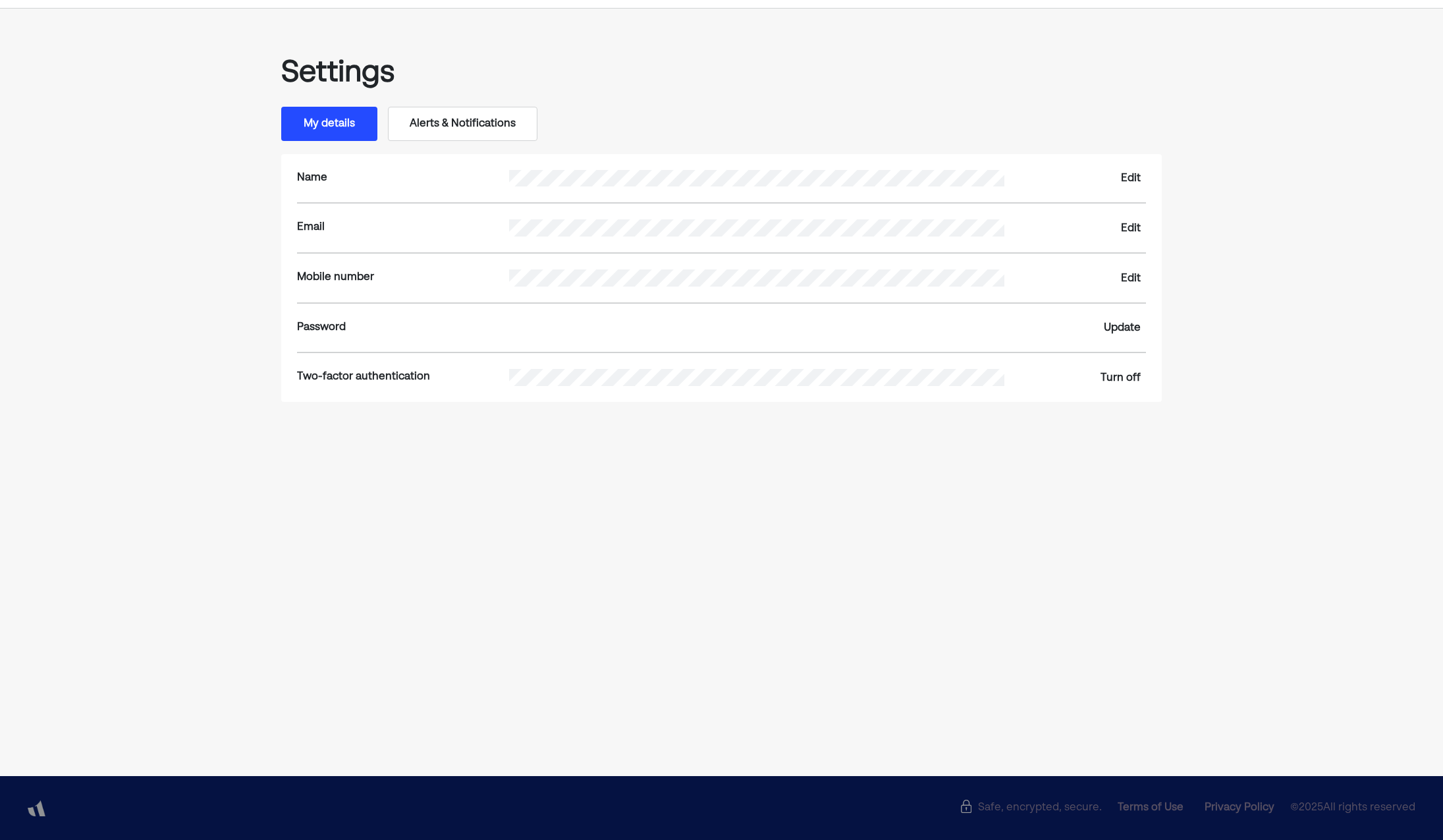
click at [501, 135] on button "Alerts & Notifications" at bounding box center [462, 124] width 149 height 34
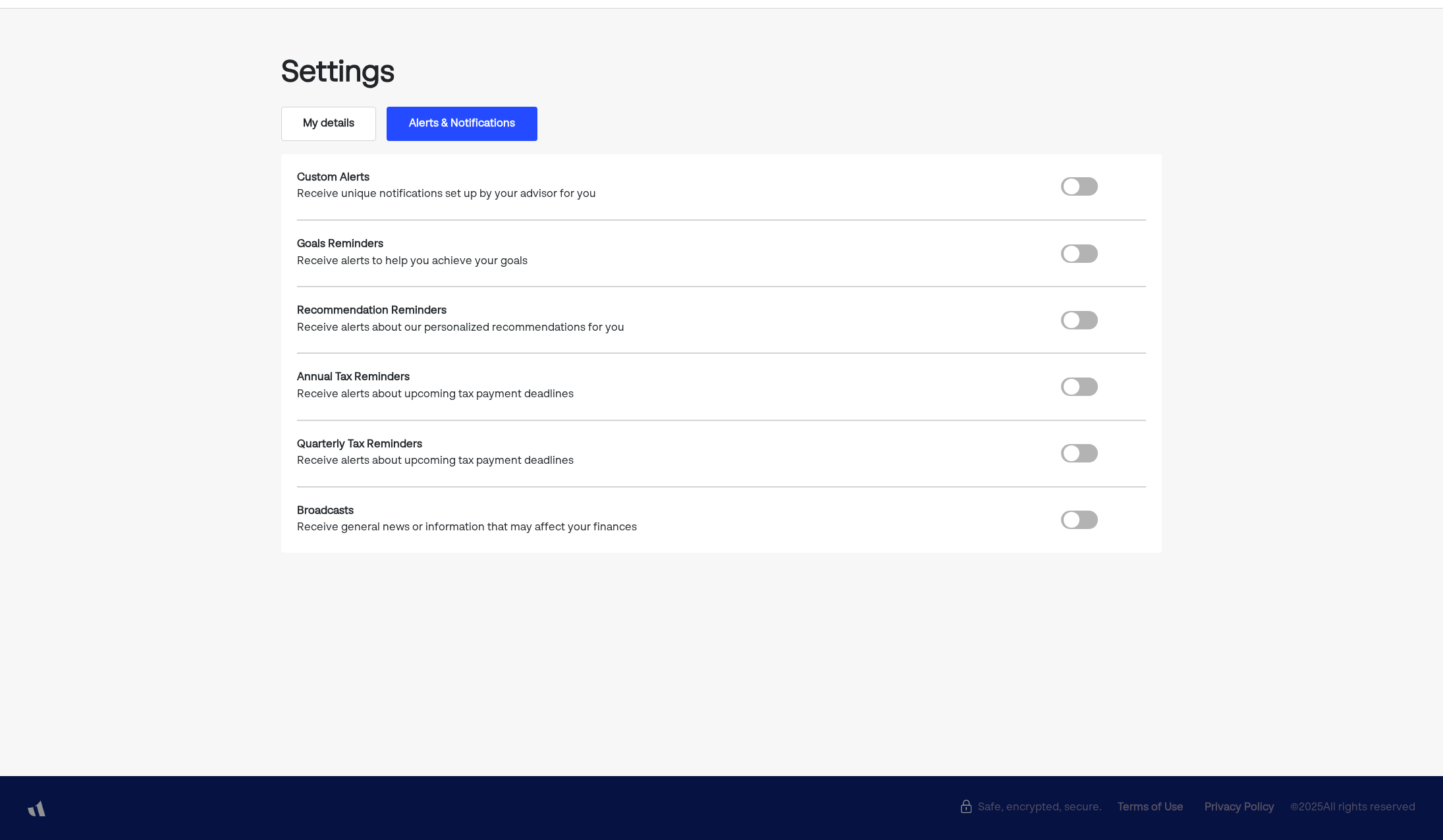
click at [338, 126] on button "My details" at bounding box center [329, 124] width 95 height 34
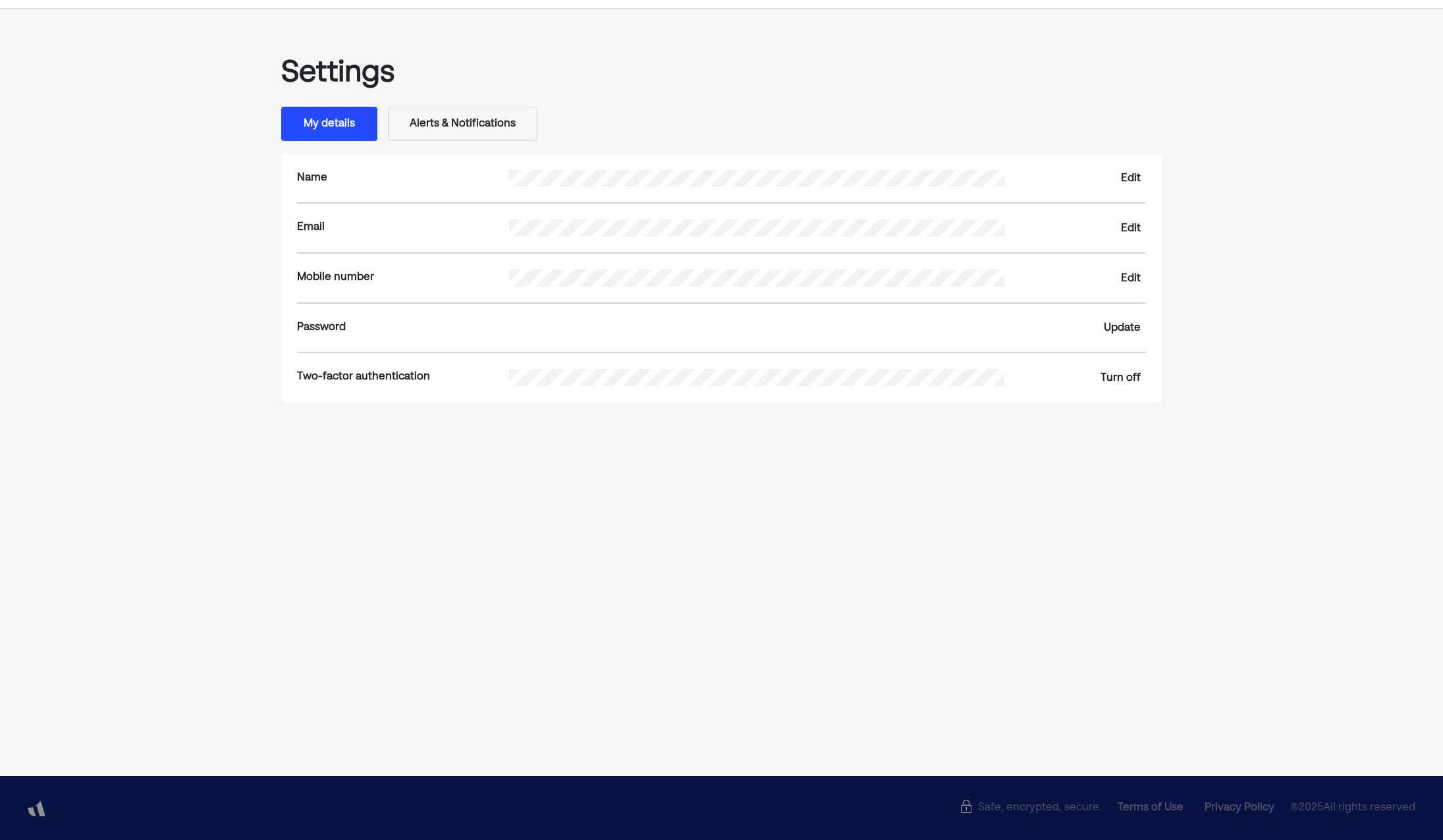
scroll to position [0, 0]
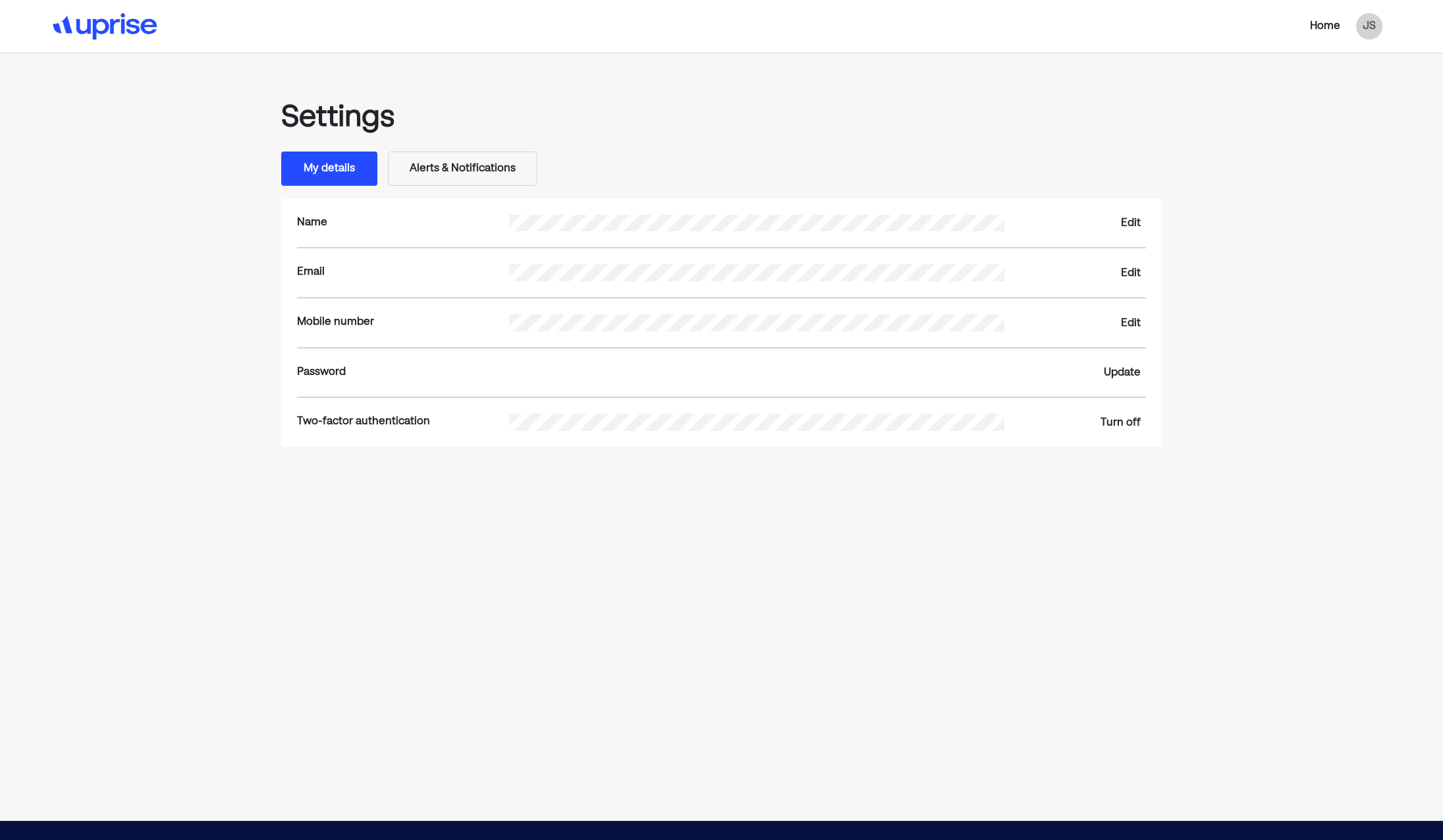
click at [1318, 29] on div "Home" at bounding box center [1325, 26] width 30 height 15
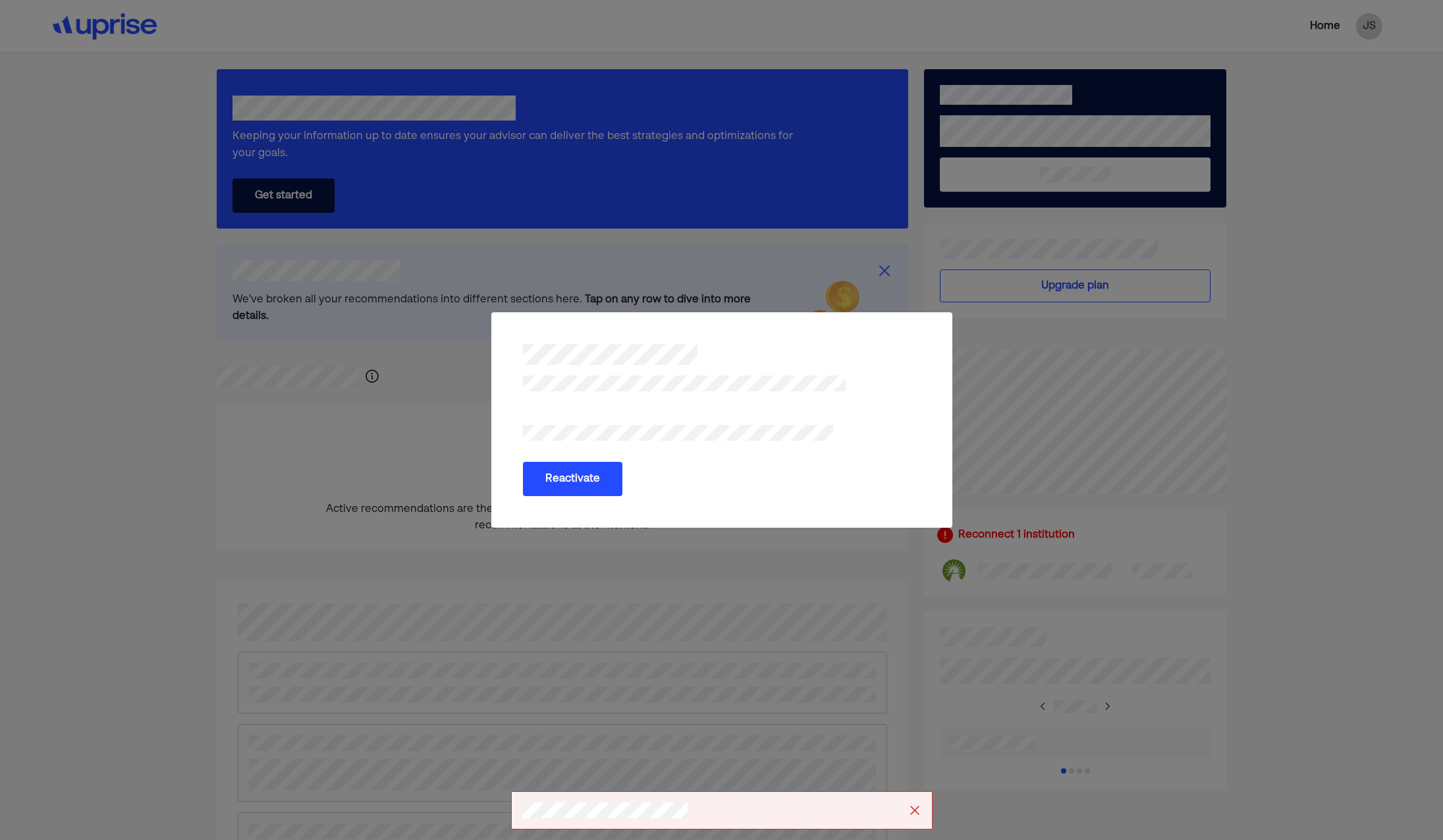
click at [633, 566] on div "Reactivate" at bounding box center [721, 420] width 1443 height 840
click at [853, 289] on div "Reactivate" at bounding box center [721, 420] width 1443 height 840
click at [813, 575] on div "Reactivate" at bounding box center [721, 420] width 1443 height 840
click at [915, 813] on img at bounding box center [915, 810] width 13 height 13
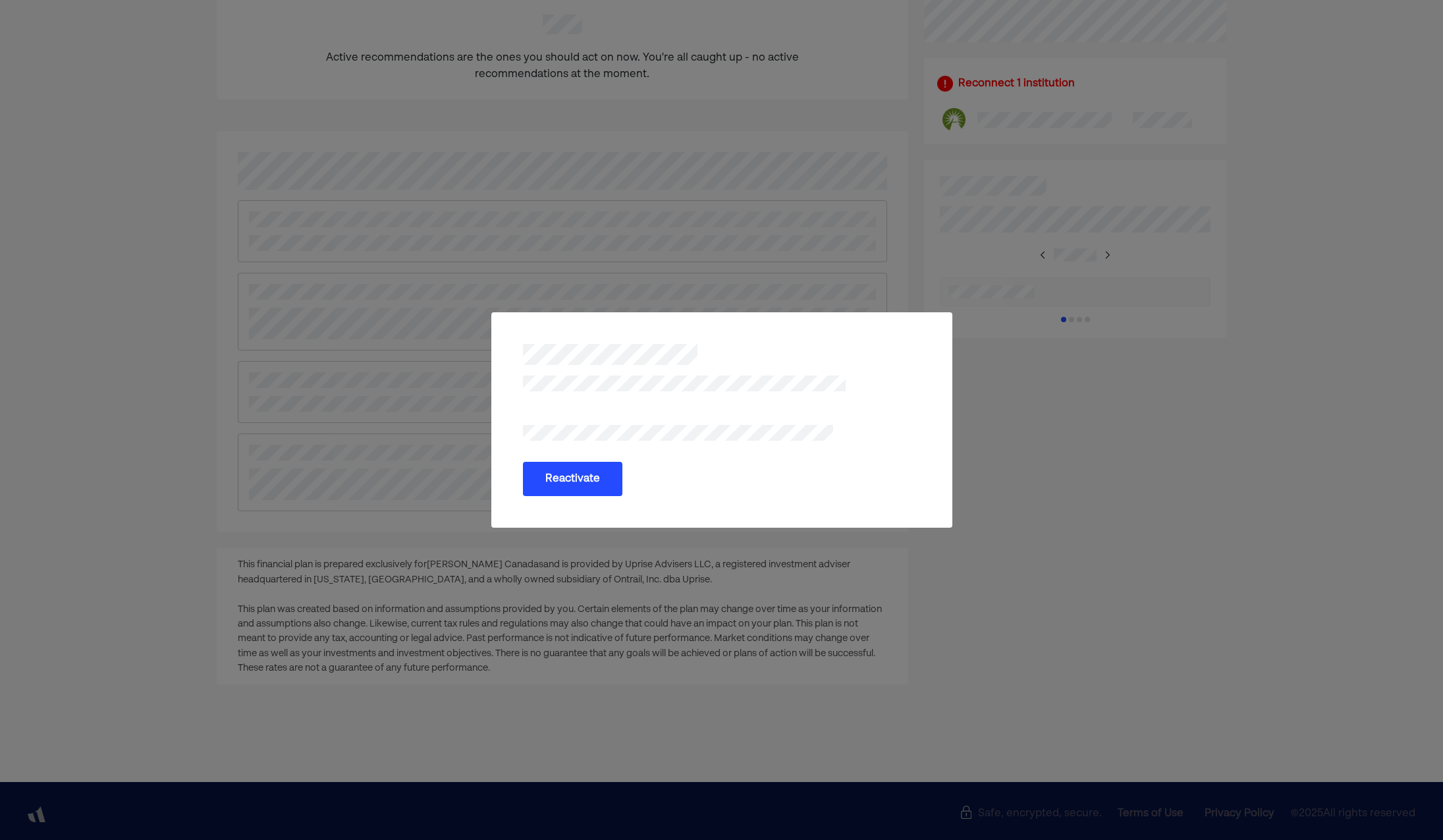
scroll to position [457, 0]
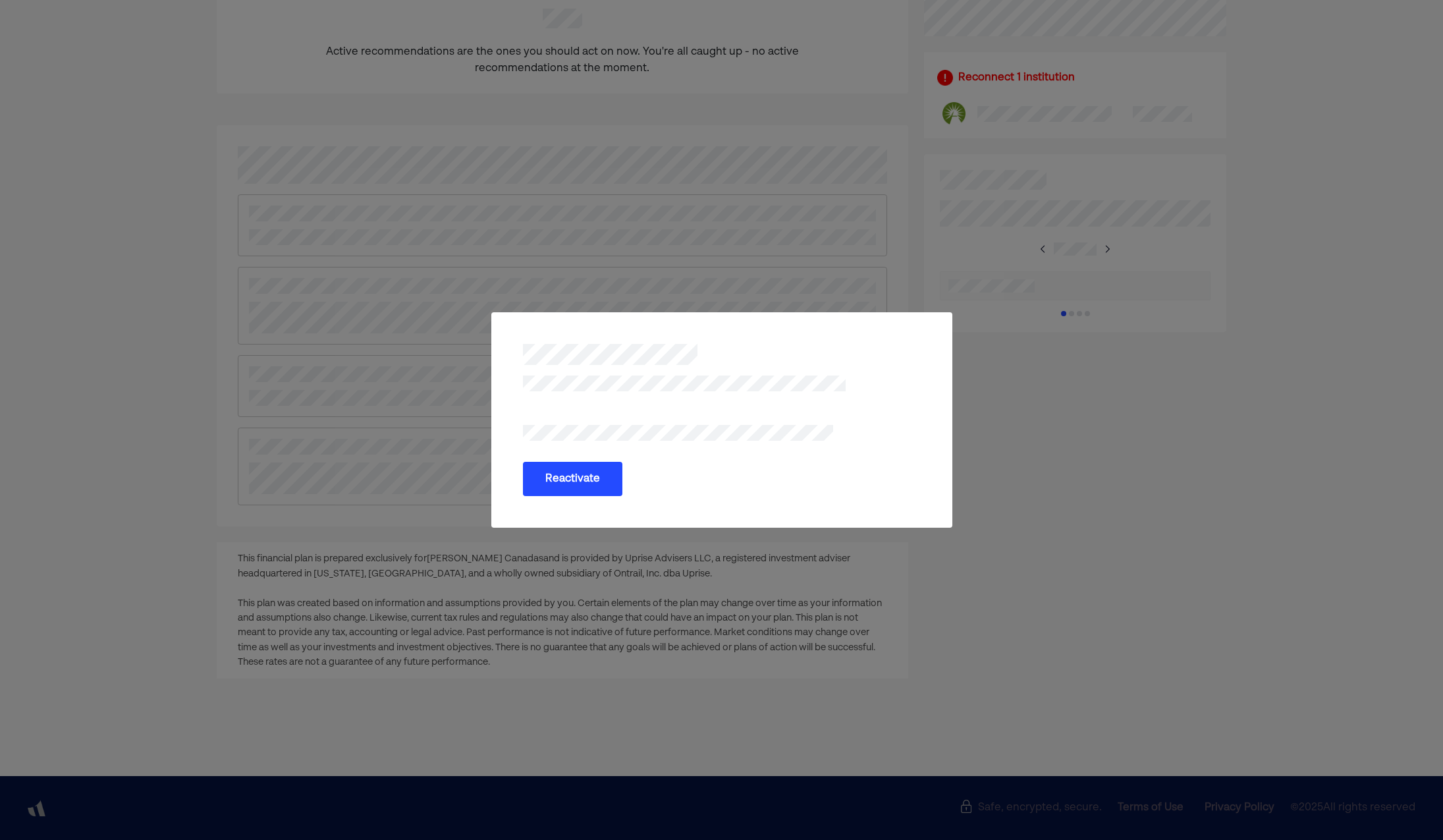
click at [776, 604] on div "Reactivate" at bounding box center [721, 420] width 1443 height 840
click at [766, 621] on div "Reactivate" at bounding box center [721, 420] width 1443 height 840
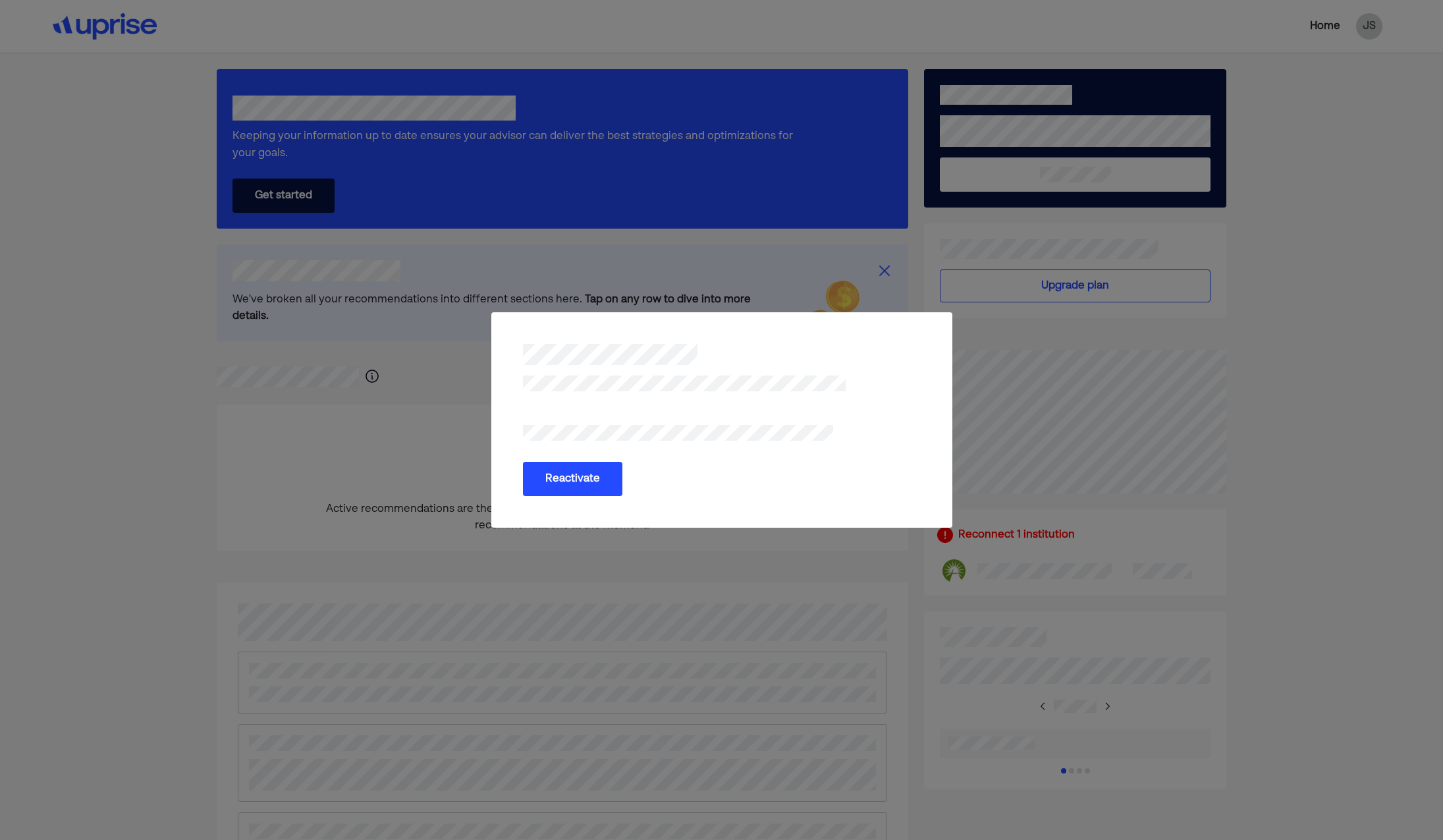
click at [1302, 20] on div "Reactivate" at bounding box center [721, 420] width 1443 height 840
click at [639, 548] on div "Reactivate" at bounding box center [721, 420] width 1443 height 840
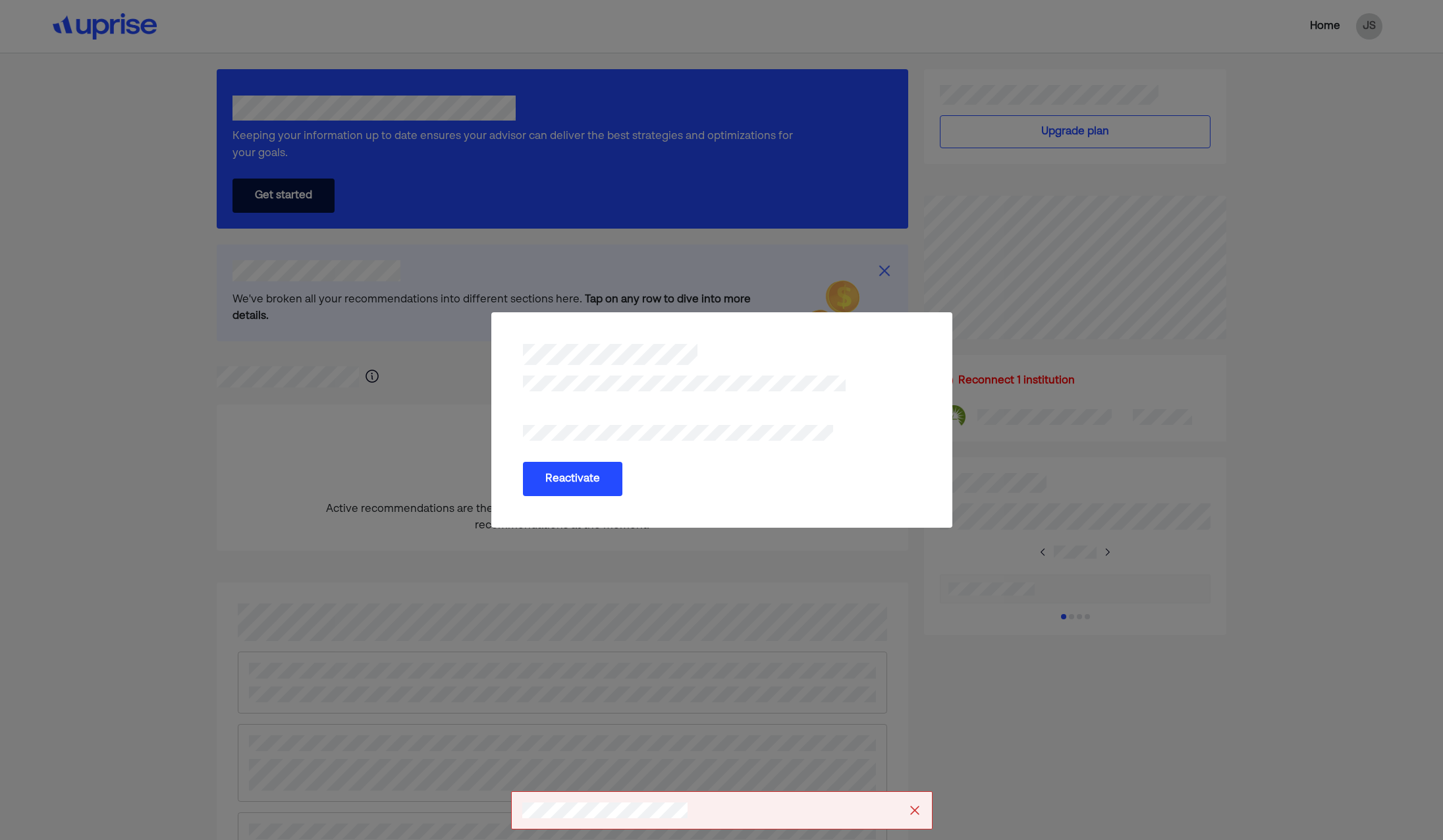
click at [664, 539] on div "Reactivate" at bounding box center [721, 420] width 1443 height 840
click at [273, 129] on div "Reactivate" at bounding box center [721, 420] width 1443 height 840
click at [575, 102] on div "Reactivate" at bounding box center [721, 420] width 1443 height 840
click at [1093, 90] on div "Reactivate" at bounding box center [721, 420] width 1443 height 840
click at [902, 208] on div "Reactivate" at bounding box center [721, 420] width 1443 height 840
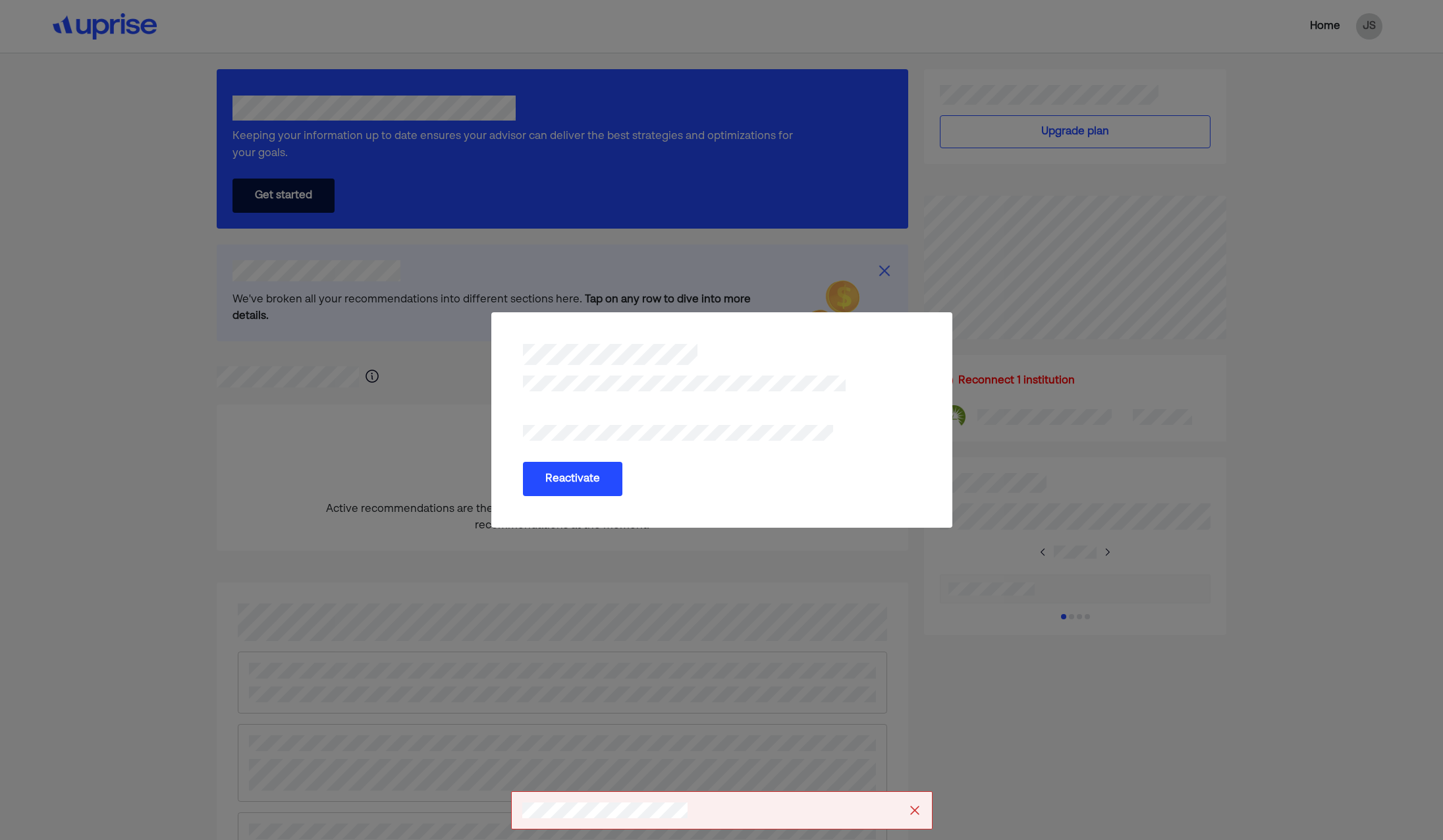
click at [754, 432] on div at bounding box center [722, 413] width 429 height 87
